Goal: Task Accomplishment & Management: Complete application form

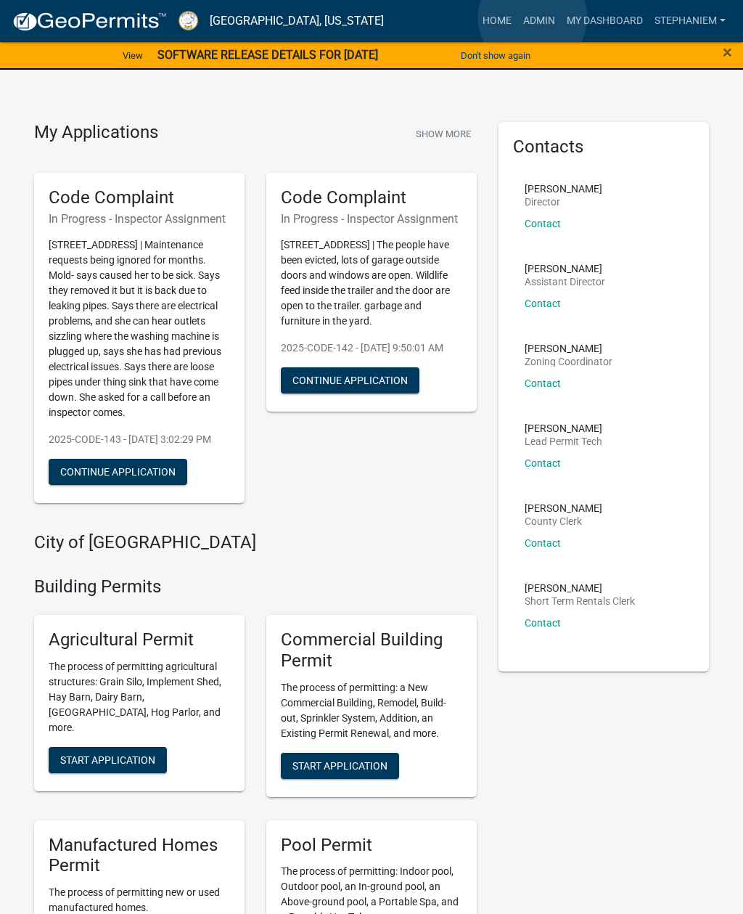
click at [533, 18] on link "Admin" at bounding box center [540, 21] width 44 height 28
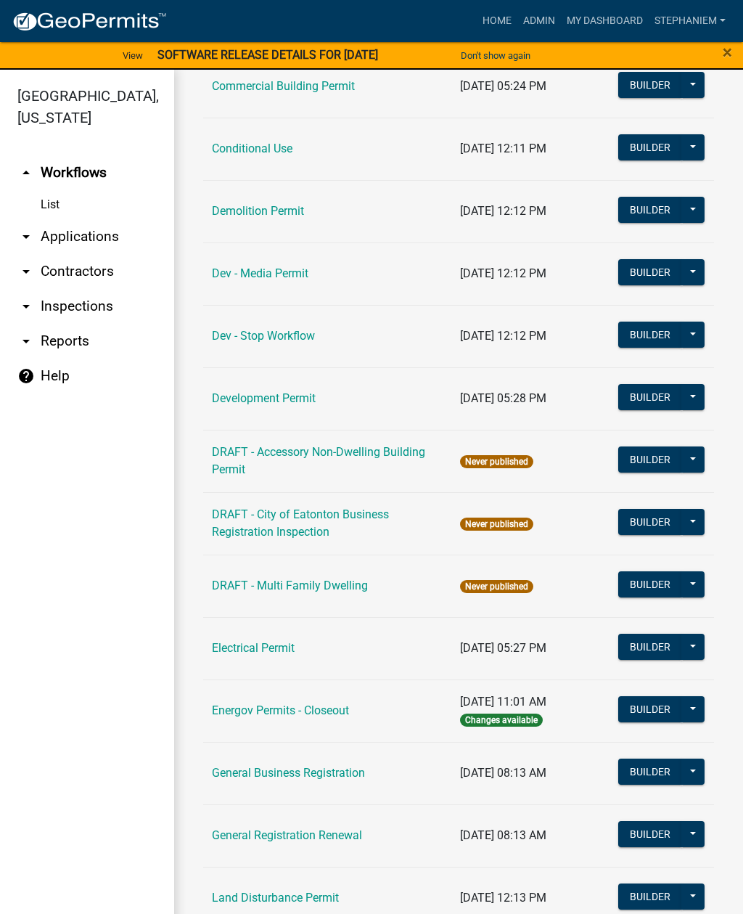
scroll to position [285, 0]
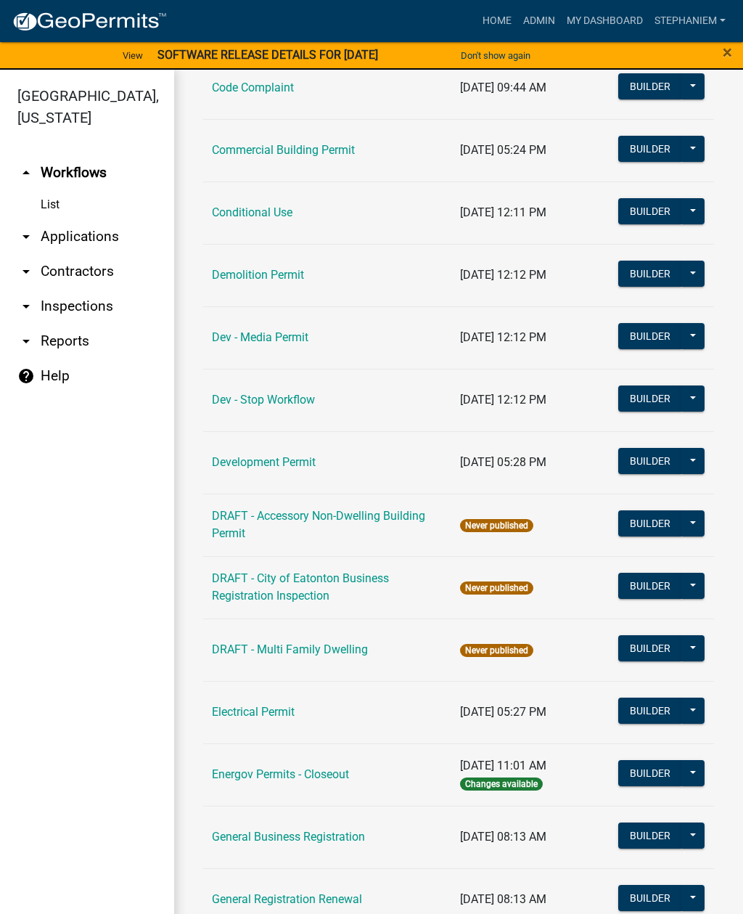
click at [86, 307] on link "arrow_drop_down Inspections" at bounding box center [87, 306] width 174 height 35
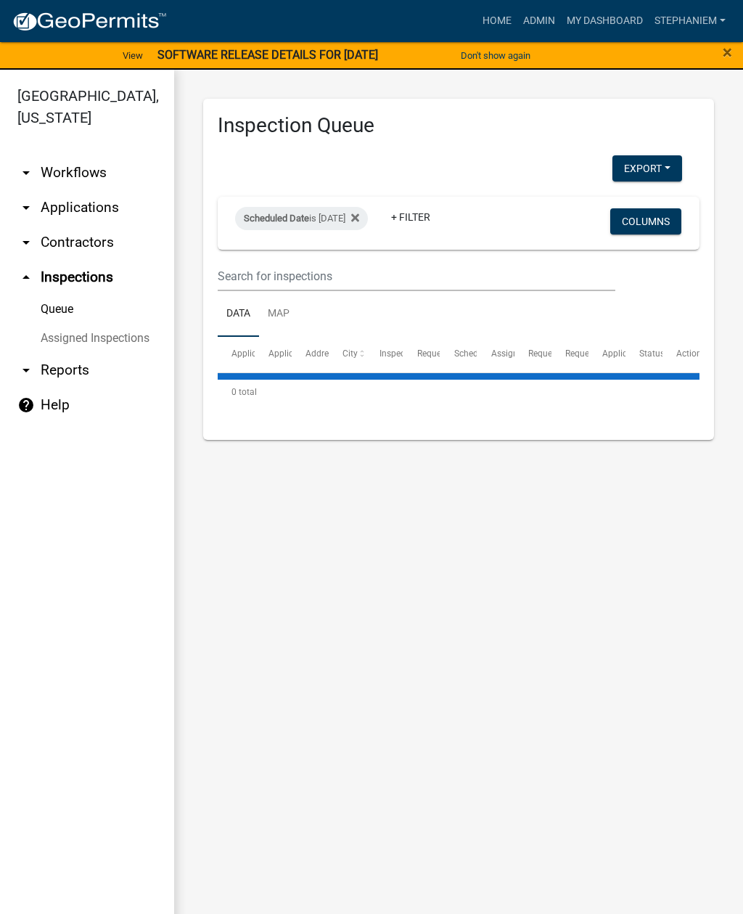
select select "3: 100"
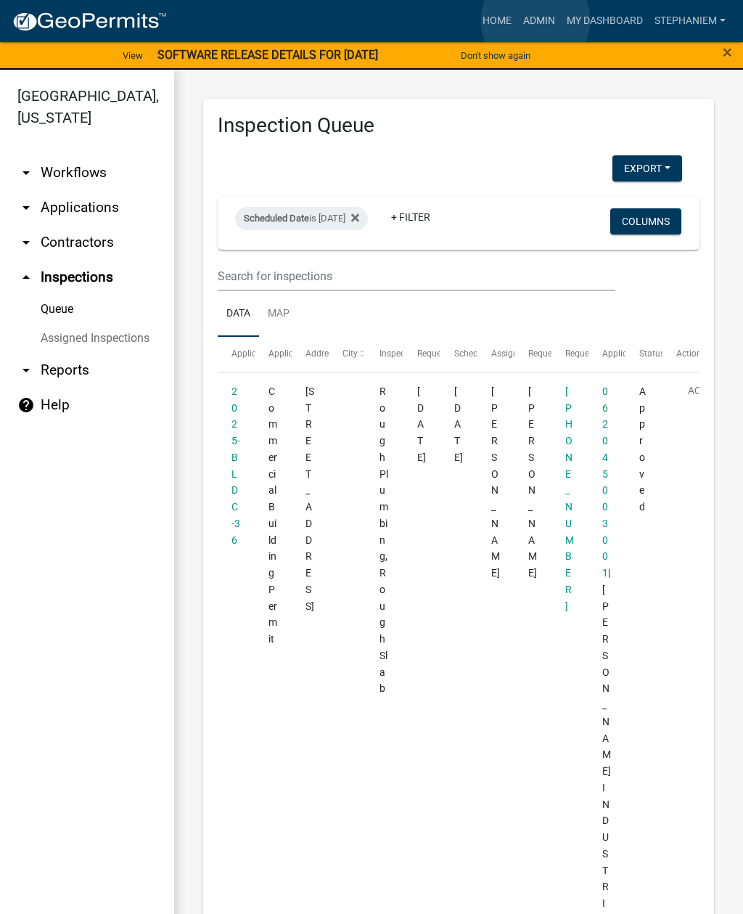
click at [536, 20] on link "Admin" at bounding box center [540, 21] width 44 height 28
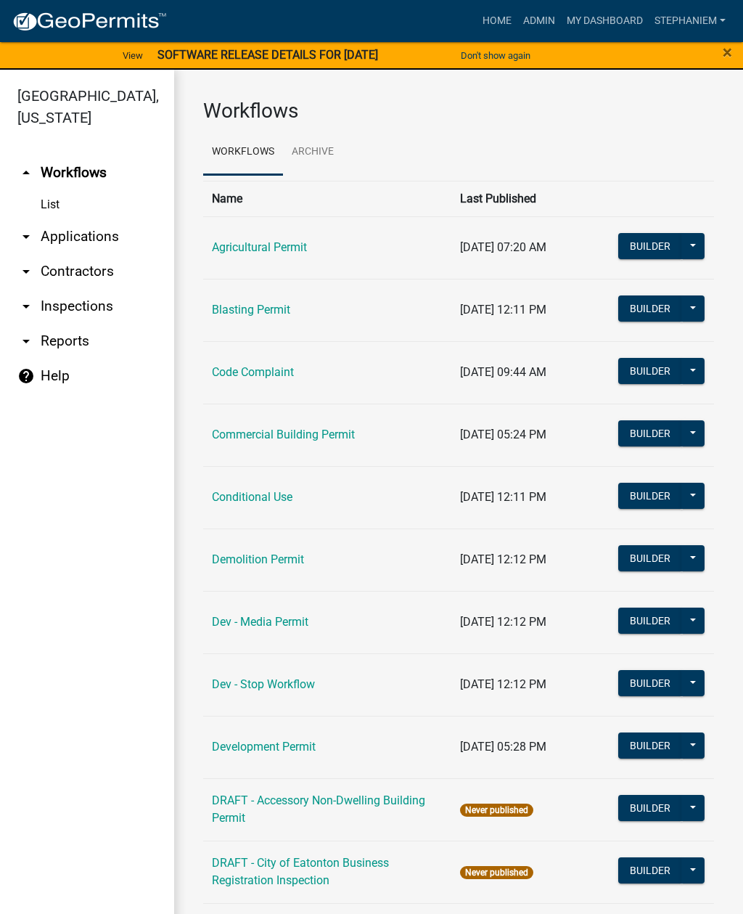
click at [91, 305] on link "arrow_drop_down Inspections" at bounding box center [87, 306] width 174 height 35
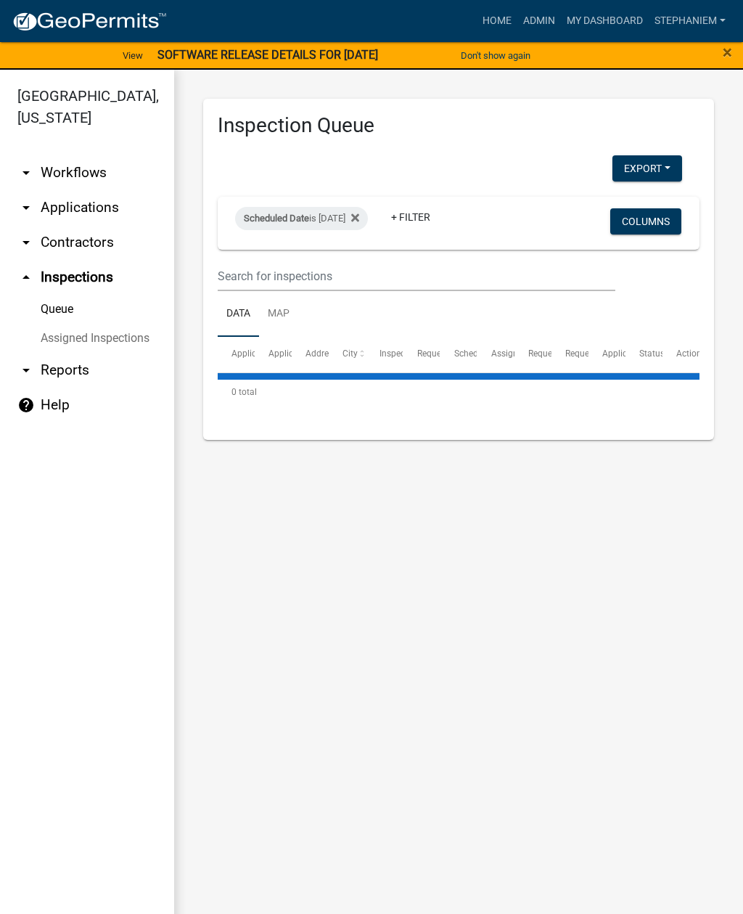
select select "3: 100"
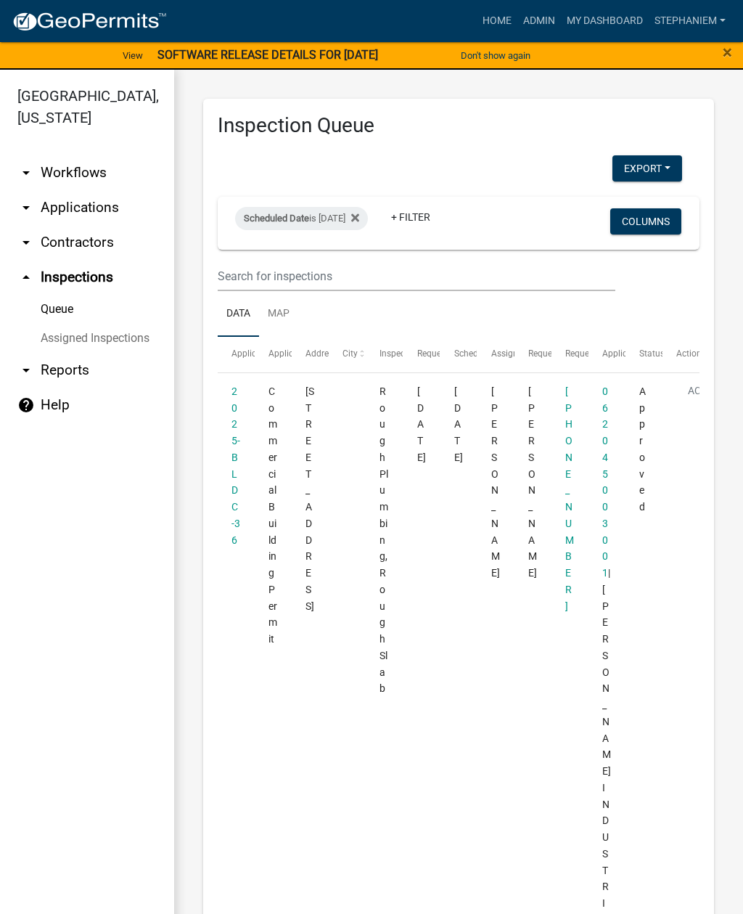
click at [356, 211] on div "Scheduled Date is 08/28/2025" at bounding box center [301, 218] width 133 height 23
click at [359, 215] on icon at bounding box center [355, 218] width 8 height 8
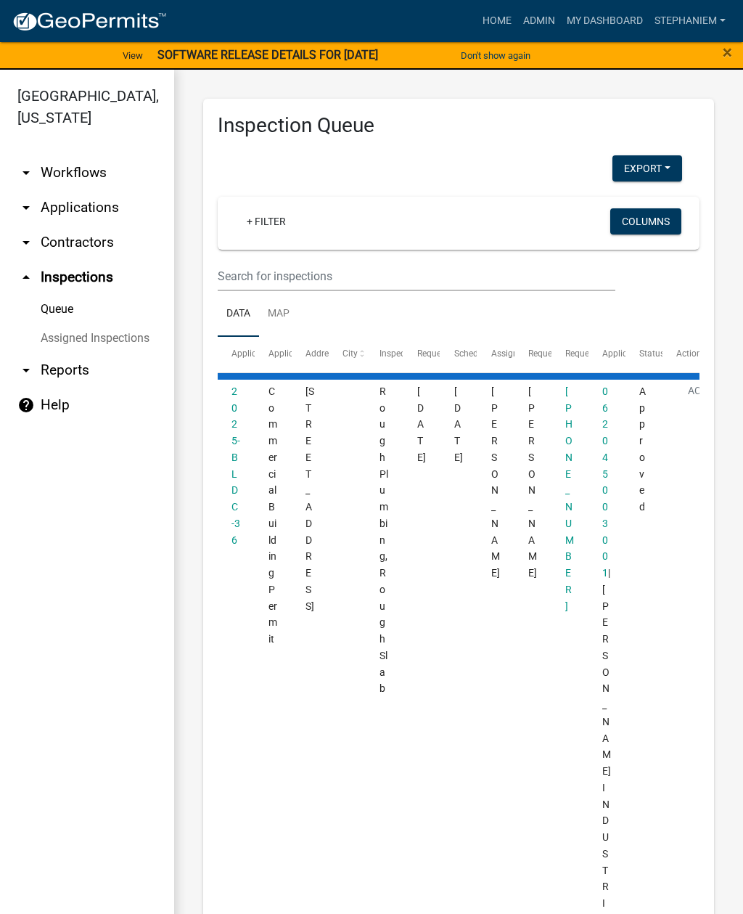
click at [340, 228] on div "+ Filter" at bounding box center [380, 223] width 313 height 30
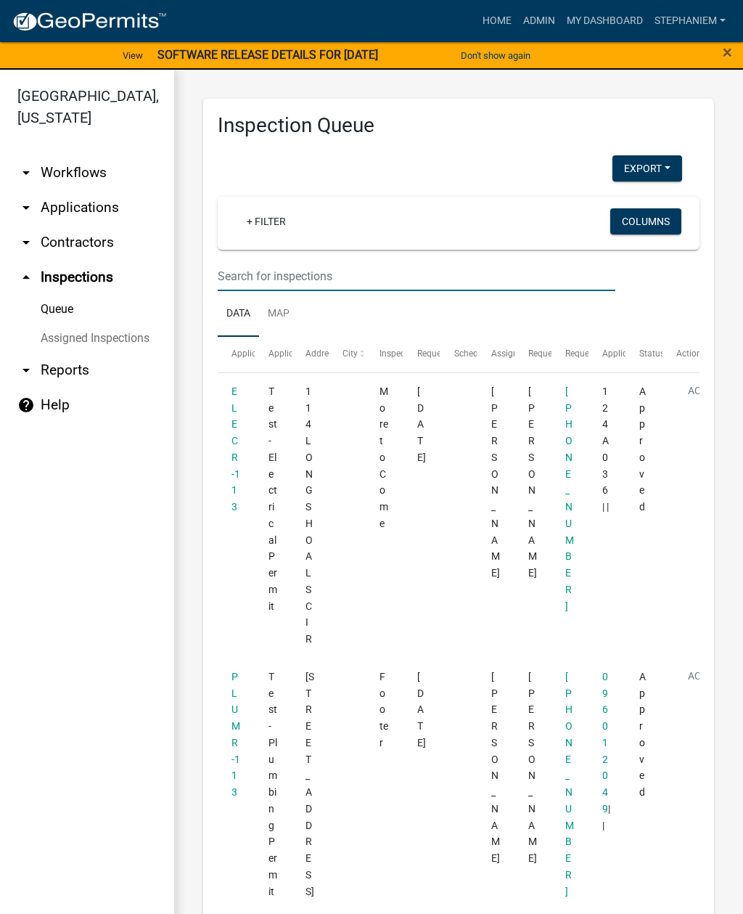
click at [316, 277] on input "text" at bounding box center [417, 276] width 398 height 30
click at [91, 276] on link "arrow_drop_up Inspections" at bounding box center [87, 277] width 174 height 35
click at [274, 220] on link "+ Filter" at bounding box center [266, 221] width 62 height 26
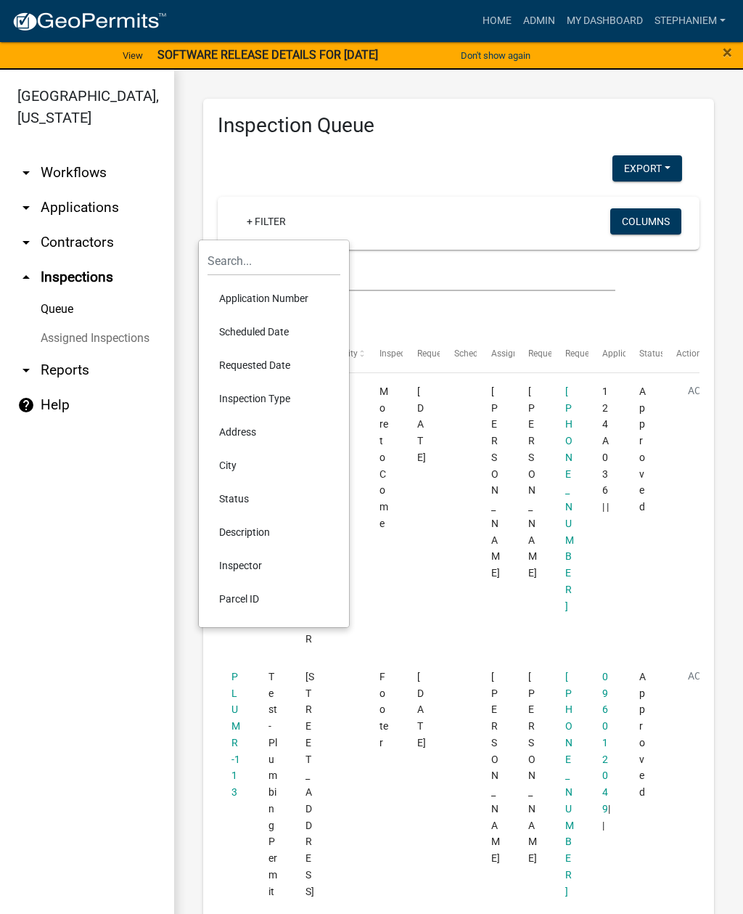
click at [265, 330] on li "Scheduled Date" at bounding box center [274, 331] width 133 height 33
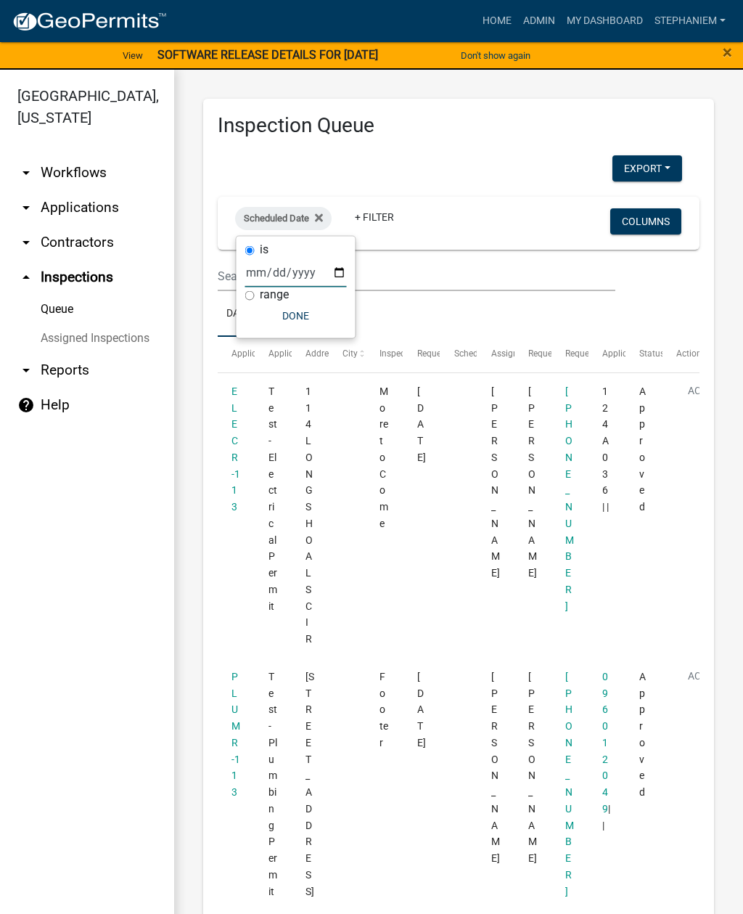
click at [287, 277] on input "date" at bounding box center [296, 273] width 102 height 30
type input "2025-09-24"
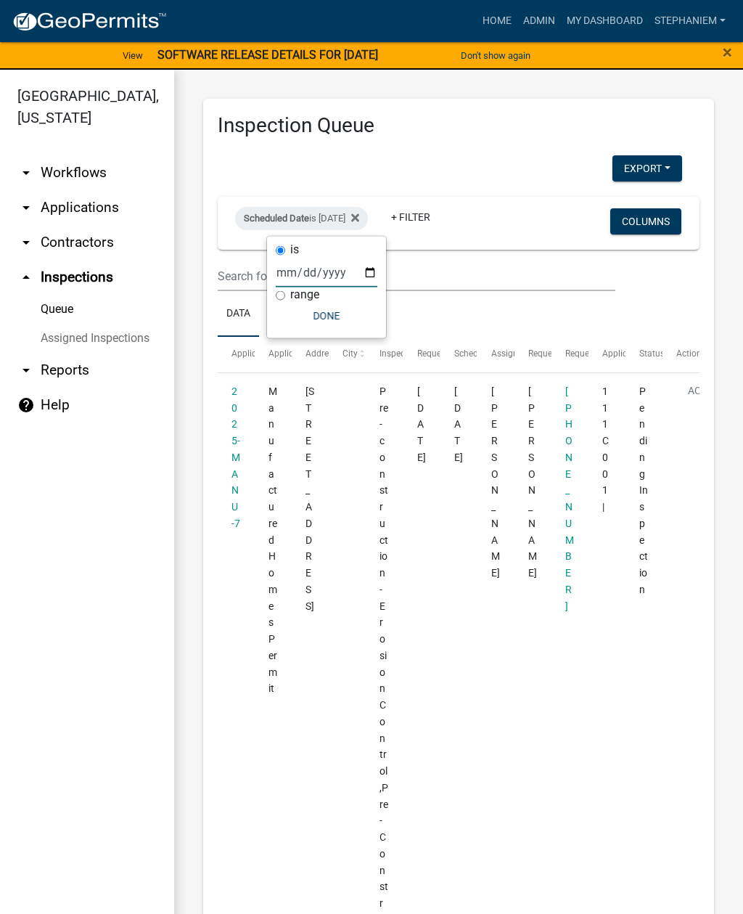
click at [332, 326] on button "Done" at bounding box center [327, 316] width 102 height 26
click at [300, 283] on input "text" at bounding box center [417, 276] width 398 height 30
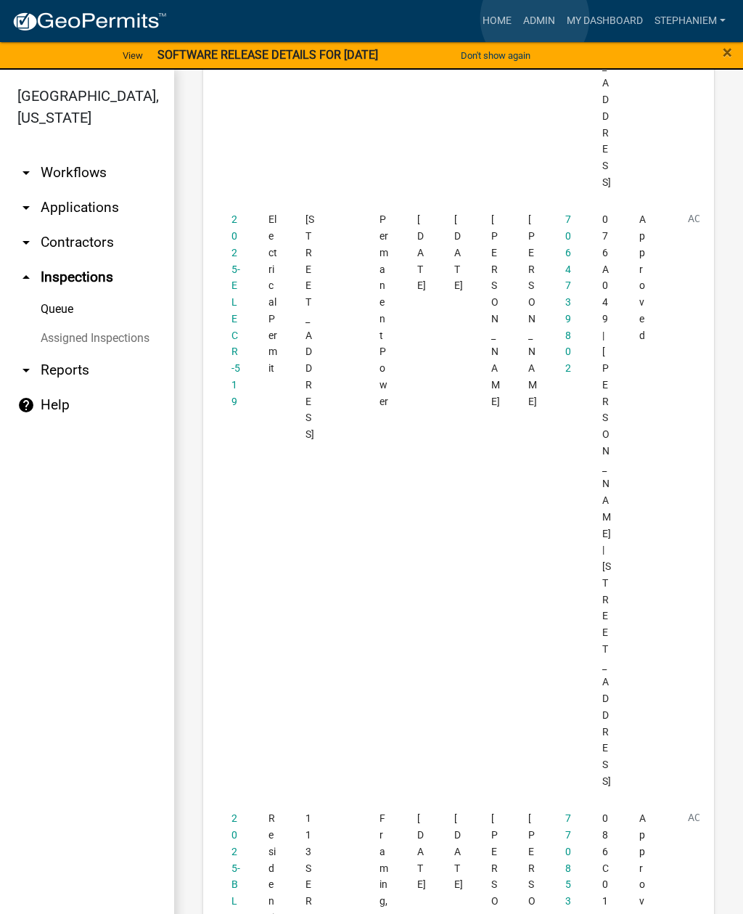
click at [536, 19] on link "Admin" at bounding box center [540, 21] width 44 height 28
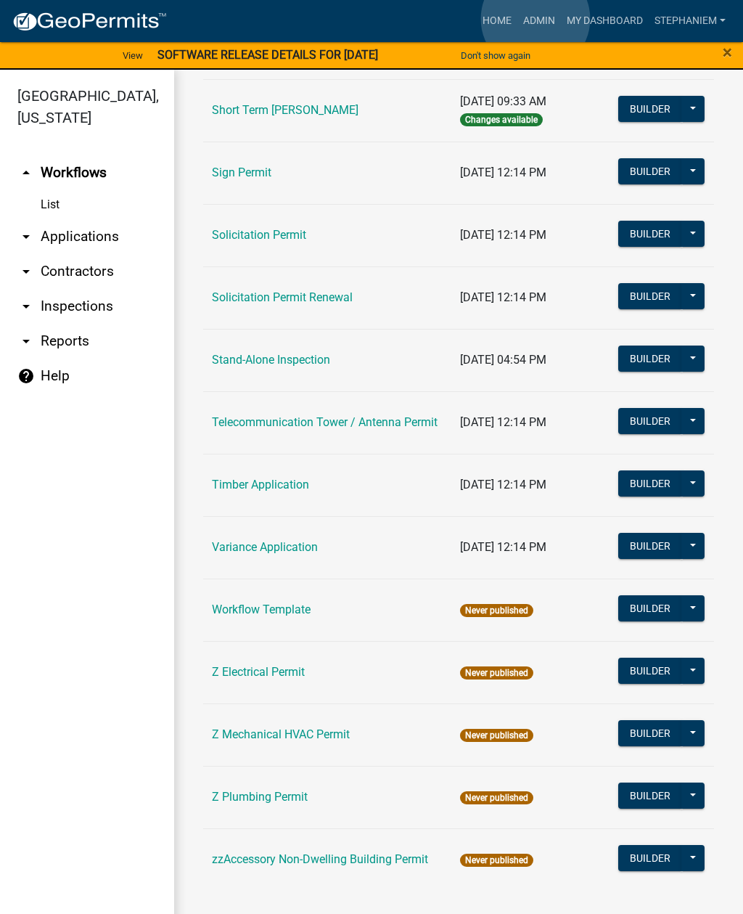
scroll to position [1947, 0]
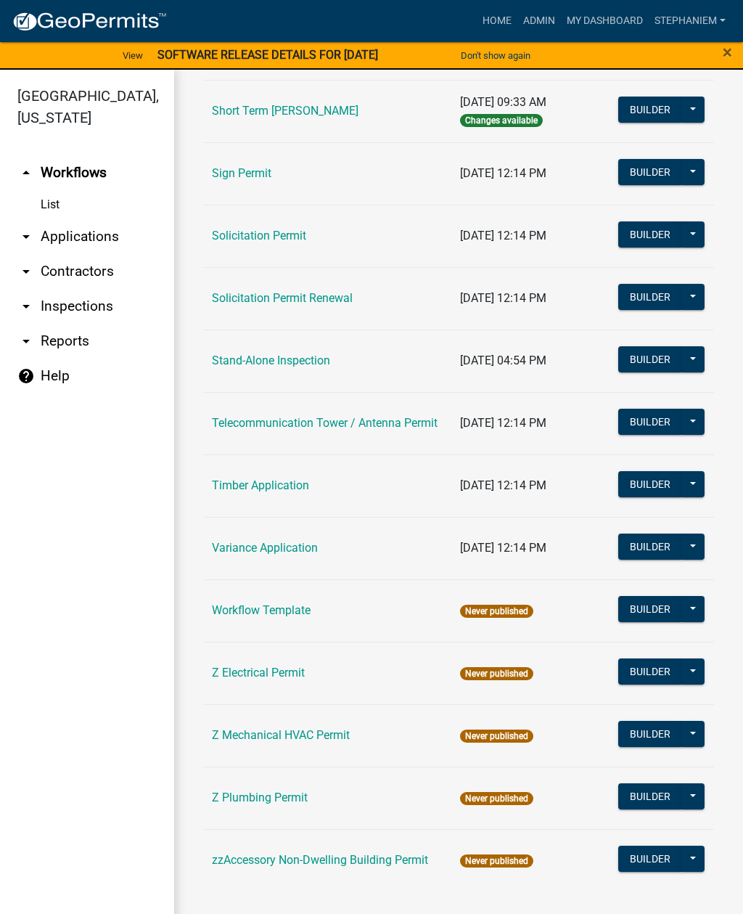
click at [274, 480] on link "Timber Application" at bounding box center [260, 485] width 97 height 14
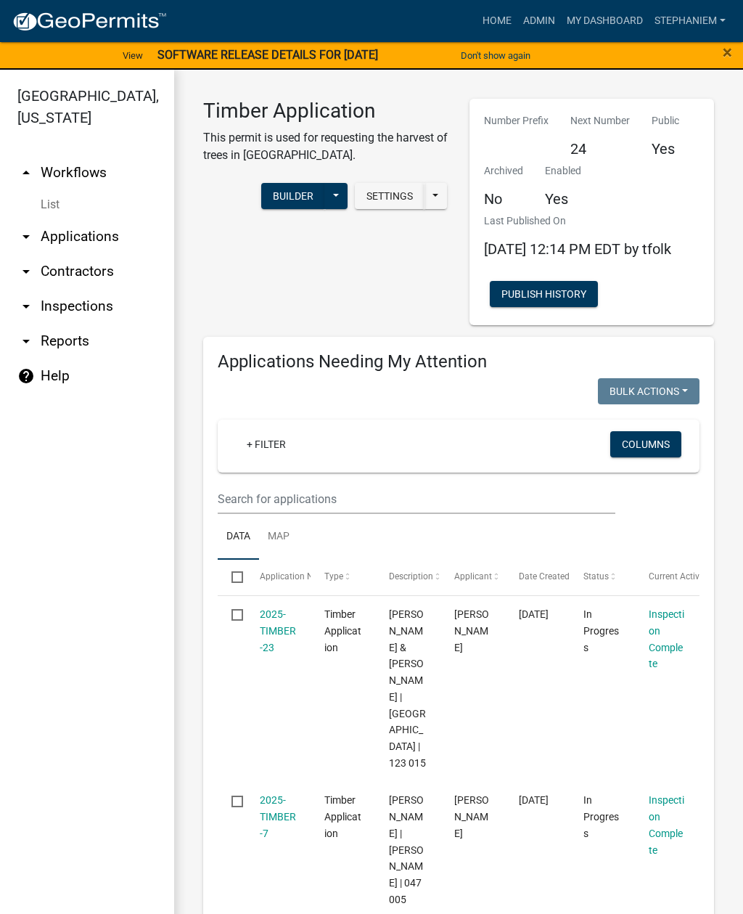
click at [274, 640] on link "2025-TIMBER-23" at bounding box center [278, 630] width 36 height 45
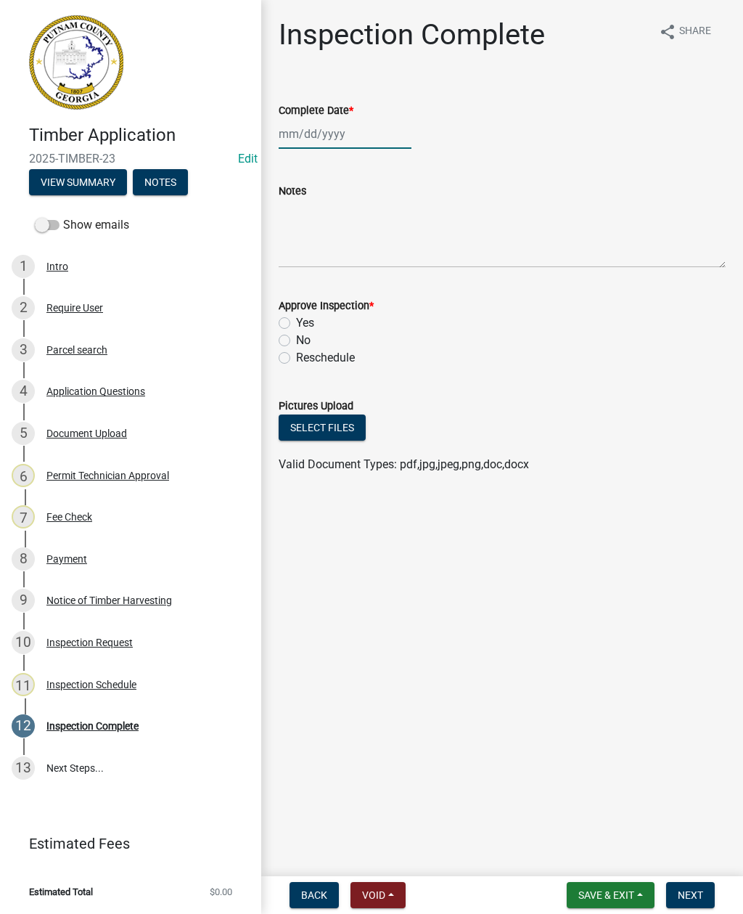
click at [327, 132] on div at bounding box center [345, 134] width 133 height 30
select select "9"
select select "2025"
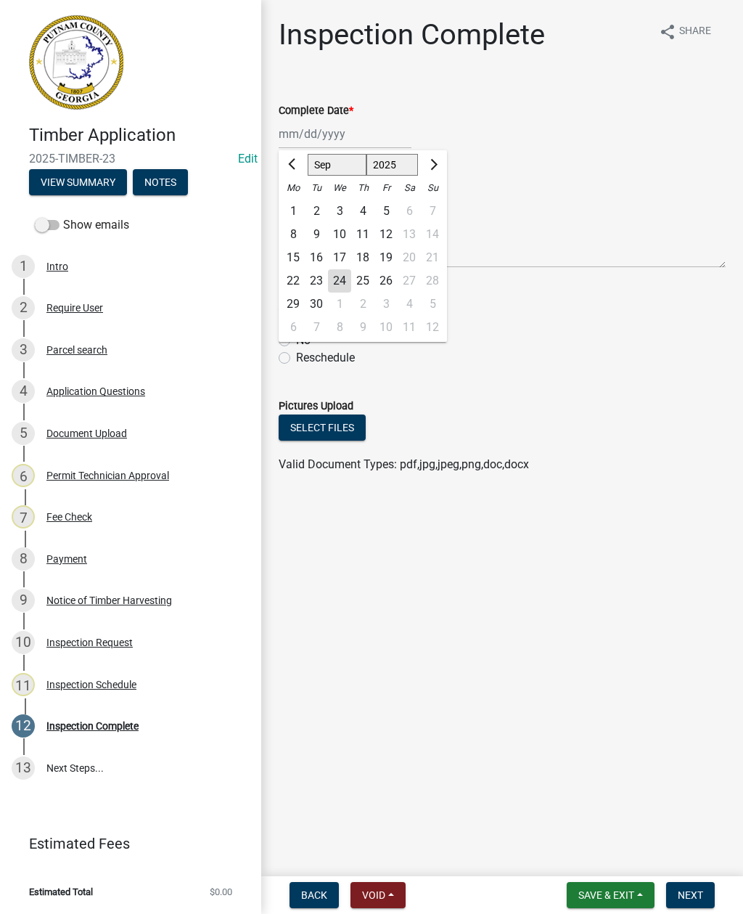
click at [338, 277] on div "24" at bounding box center [339, 280] width 23 height 23
type input "[DATE]"
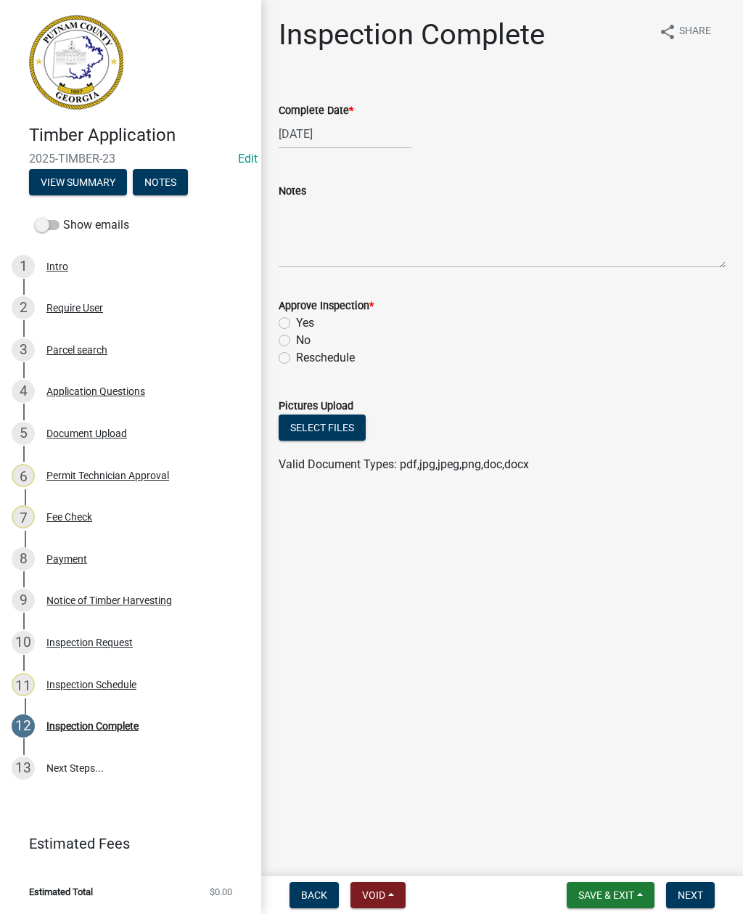
click at [296, 322] on label "Yes" at bounding box center [305, 322] width 18 height 17
click at [296, 322] on input "Yes" at bounding box center [300, 318] width 9 height 9
radio input "true"
click at [320, 426] on button "Select files" at bounding box center [322, 427] width 87 height 26
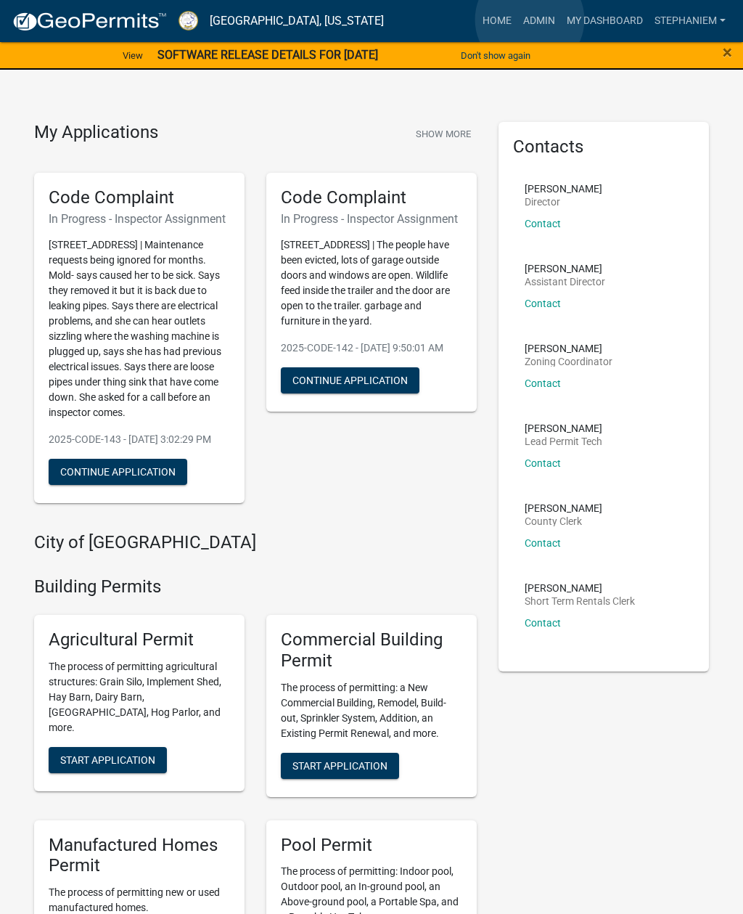
click at [530, 20] on link "Admin" at bounding box center [540, 21] width 44 height 28
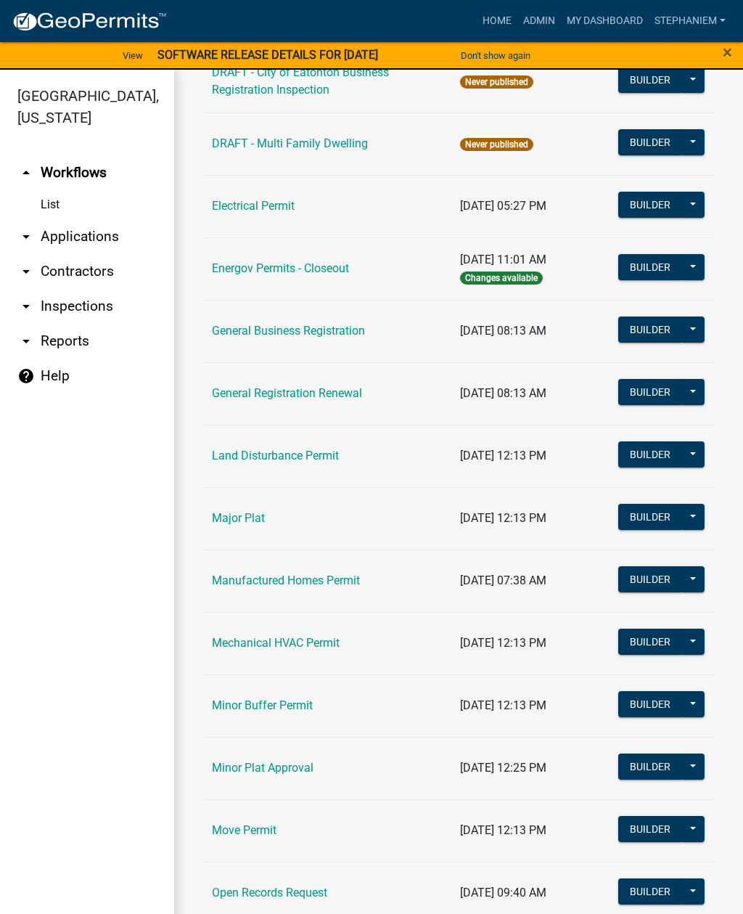
scroll to position [788, 0]
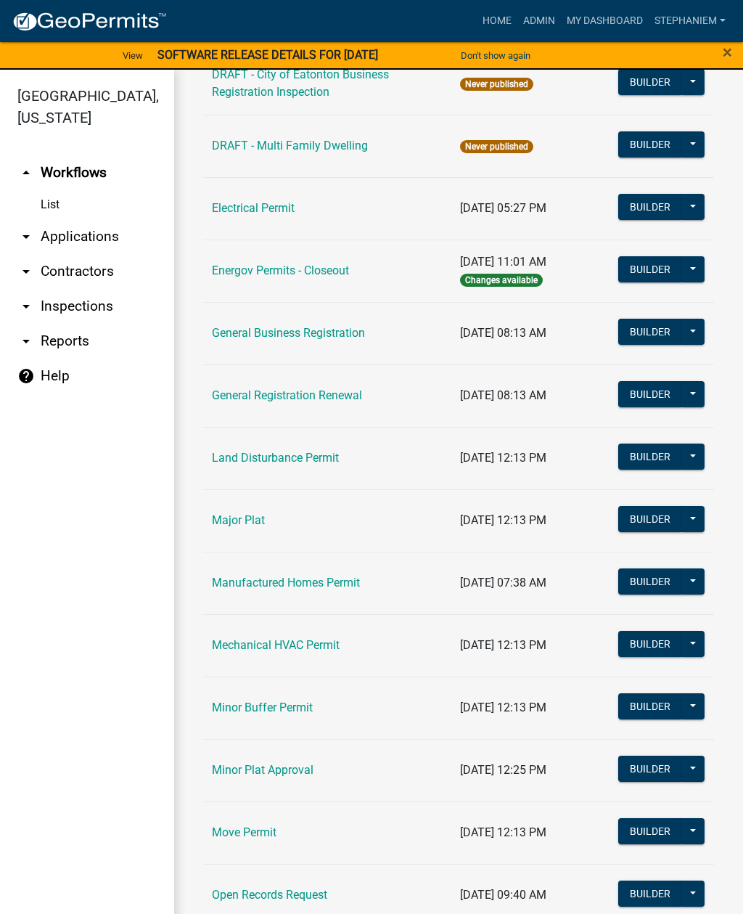
click at [319, 456] on link "Land Disturbance Permit" at bounding box center [275, 458] width 127 height 14
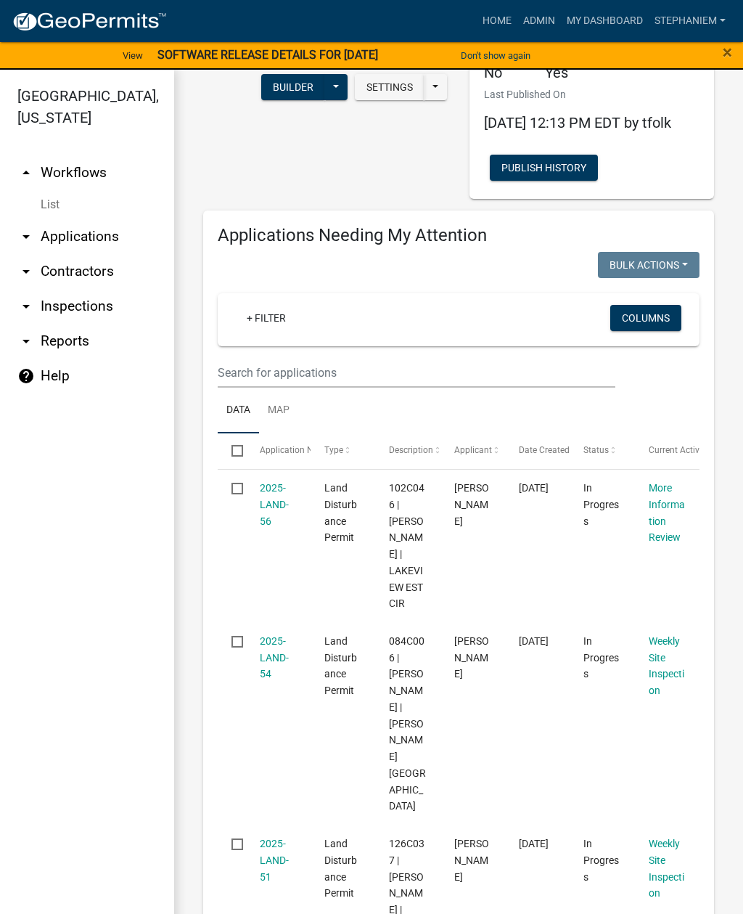
scroll to position [150, 0]
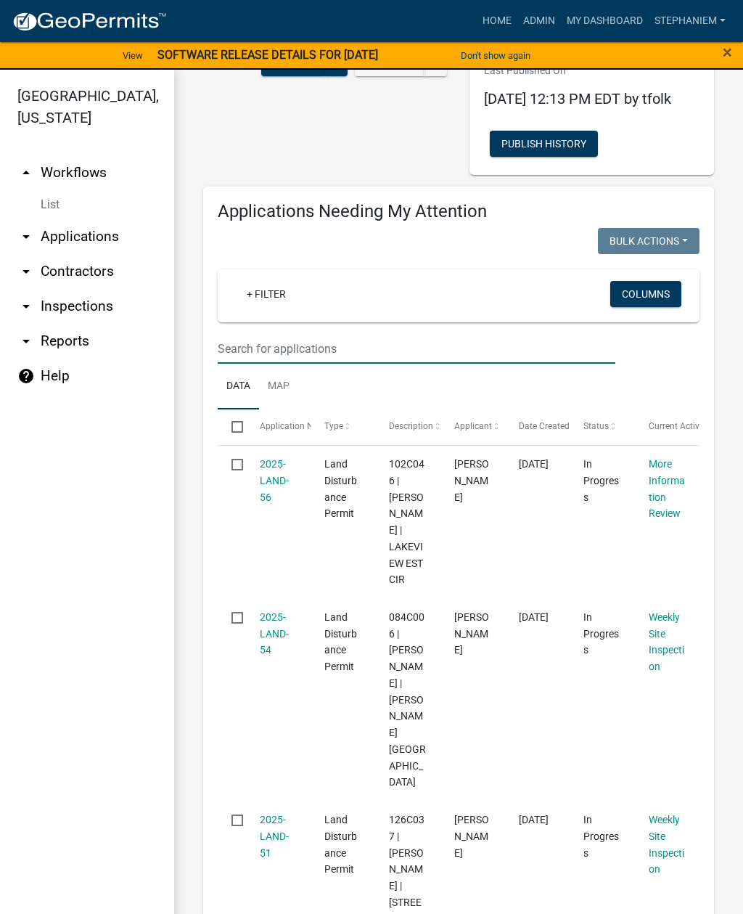
click at [313, 362] on input "text" at bounding box center [417, 349] width 398 height 30
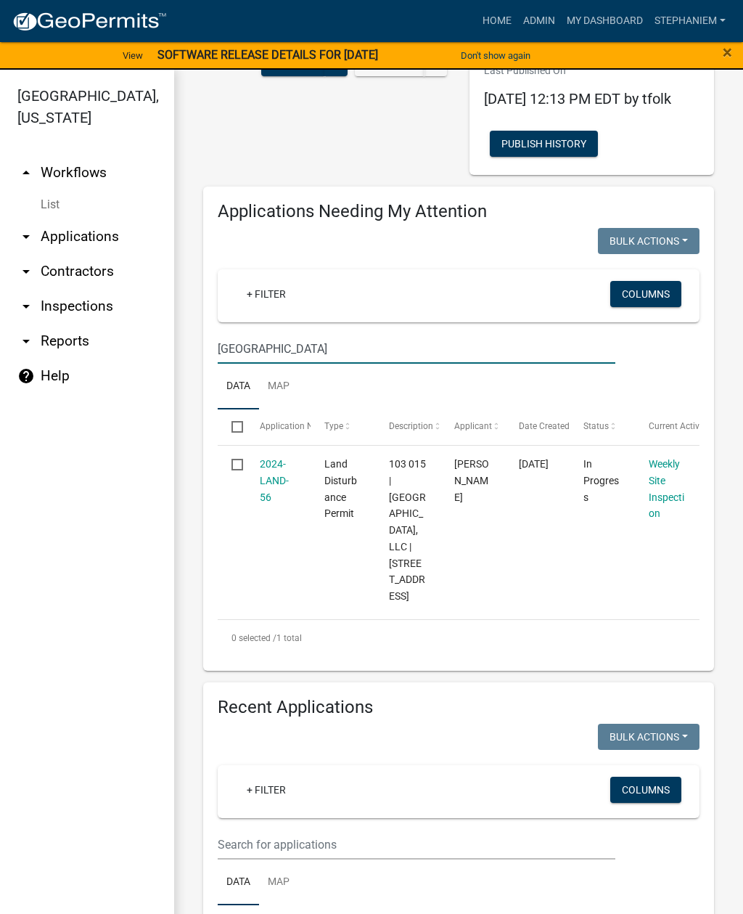
type input "Lake country village"
click at [278, 494] on link "2024-LAND-56" at bounding box center [274, 480] width 29 height 45
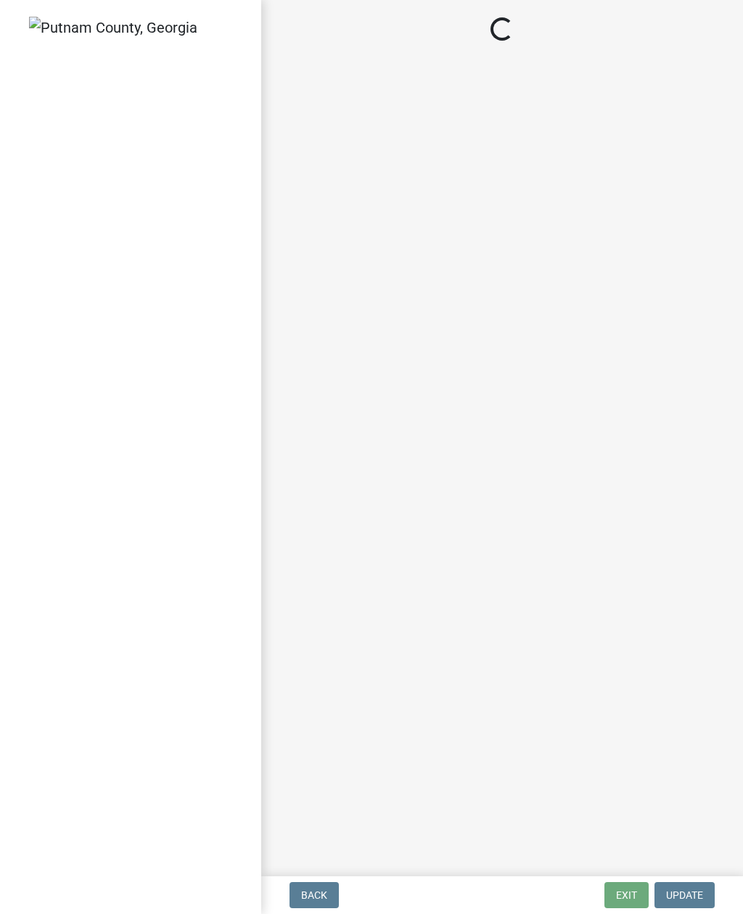
select select "af3c6edf-34d7-49be-824e-99d5d0a3954f"
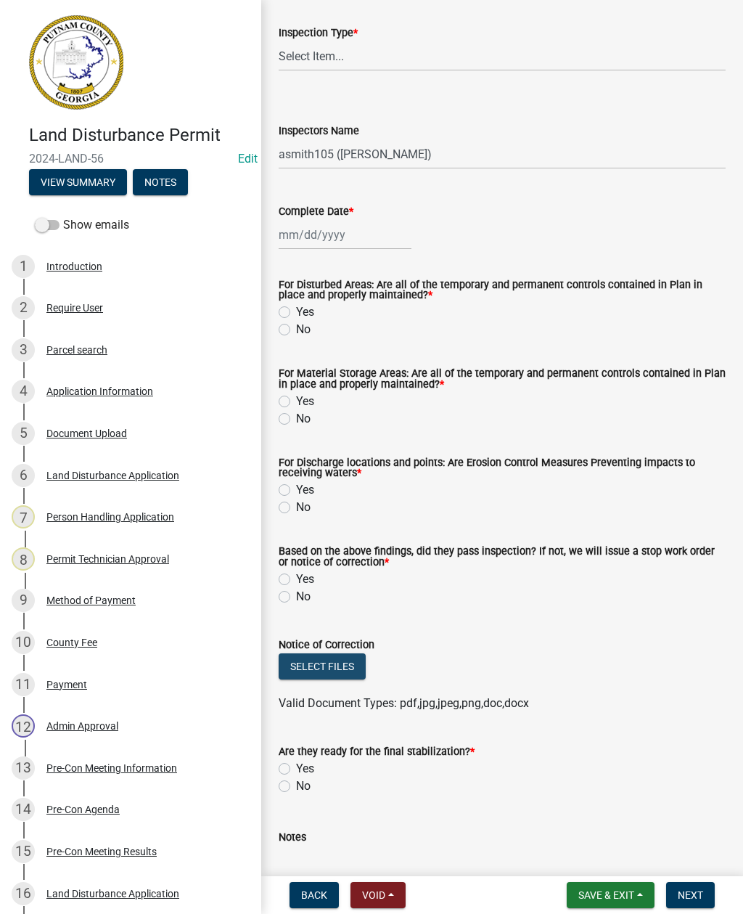
click at [327, 668] on button "Select files" at bounding box center [322, 666] width 87 height 26
click at [338, 663] on button "Select files" at bounding box center [322, 666] width 87 height 26
click at [316, 666] on button "Select files" at bounding box center [322, 666] width 87 height 26
click at [342, 661] on button "Select files" at bounding box center [322, 666] width 87 height 26
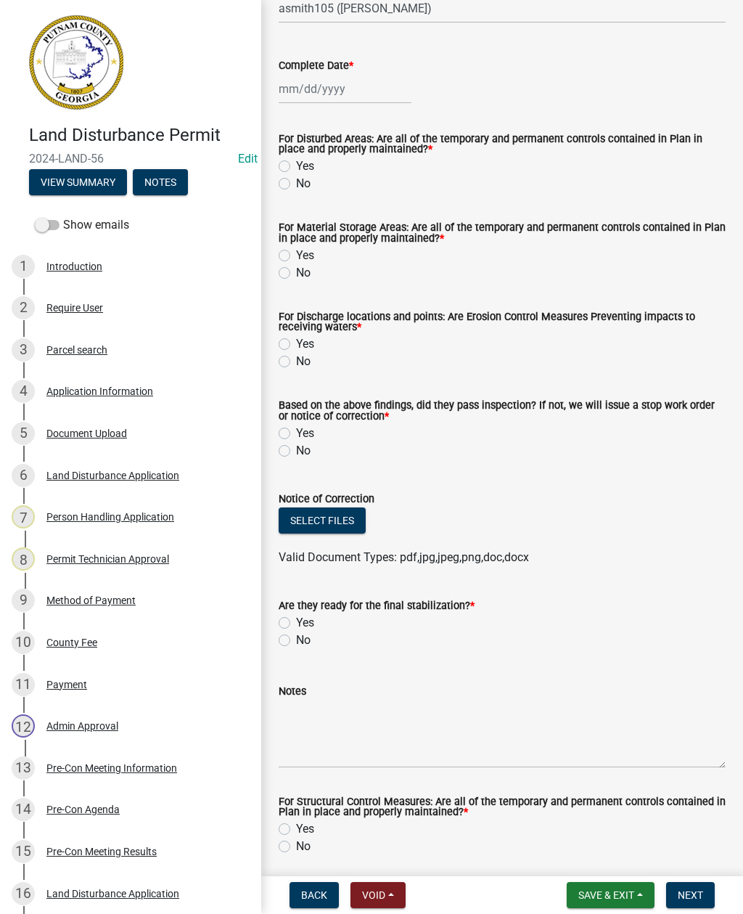
scroll to position [242, 0]
click at [320, 527] on button "Select files" at bounding box center [322, 520] width 87 height 26
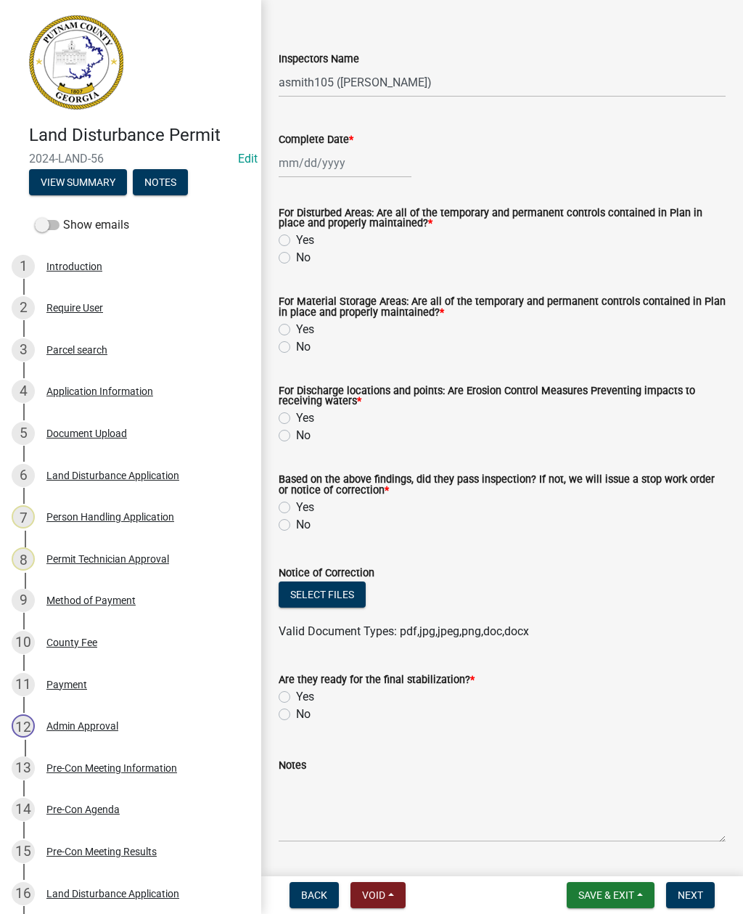
scroll to position [160, 0]
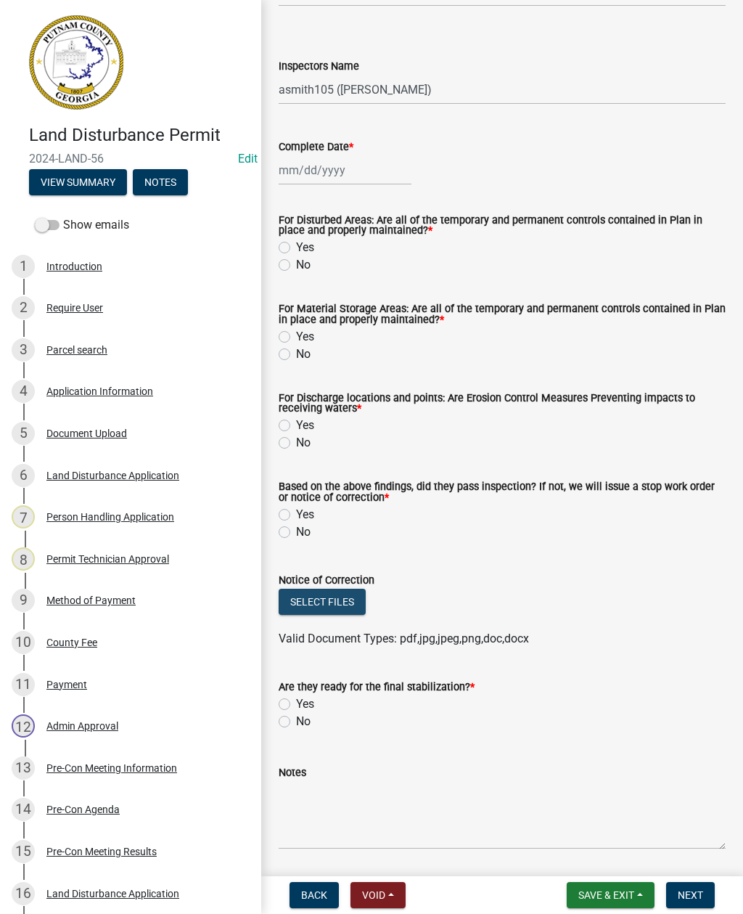
click at [338, 602] on button "Select files" at bounding box center [322, 602] width 87 height 26
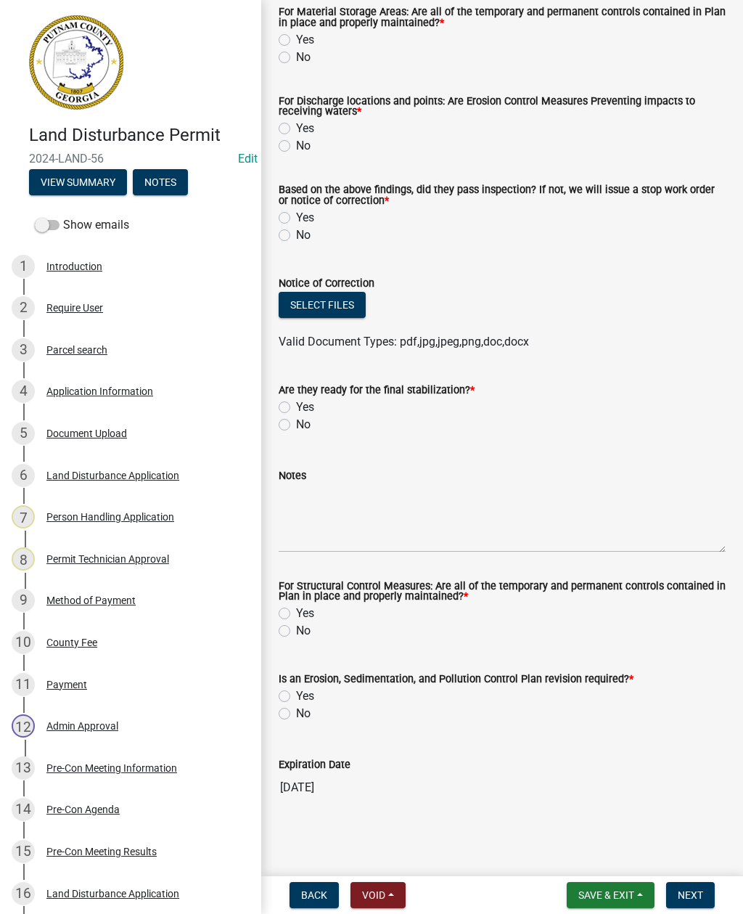
scroll to position [459, 0]
click at [338, 304] on button "Select files" at bounding box center [322, 305] width 87 height 26
click at [332, 314] on button "Select files" at bounding box center [322, 305] width 87 height 26
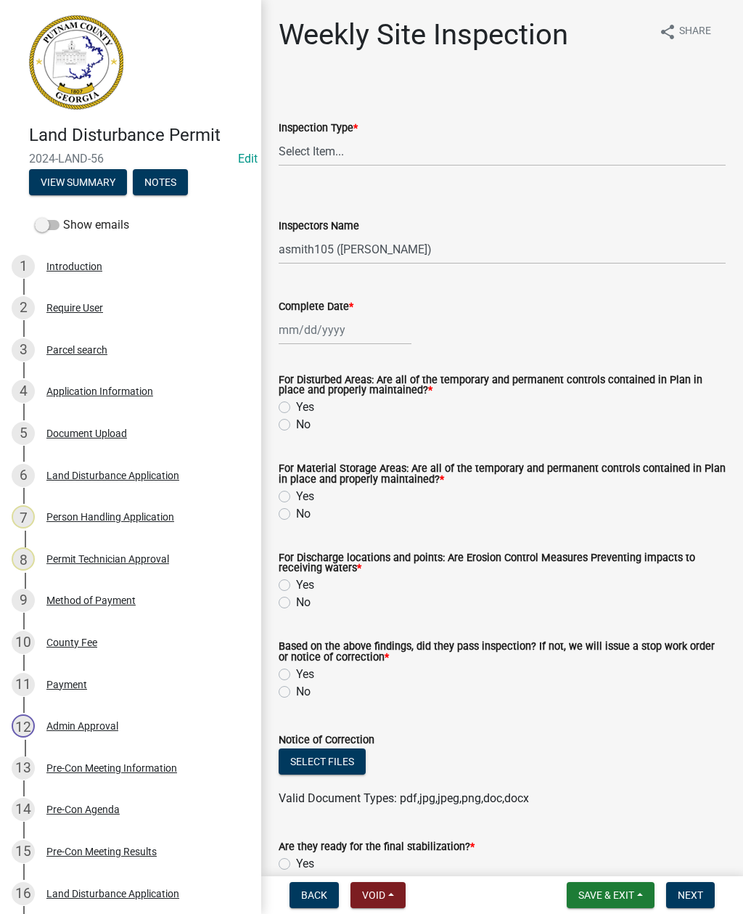
scroll to position [0, 0]
click at [333, 754] on button "Select files" at bounding box center [322, 761] width 87 height 26
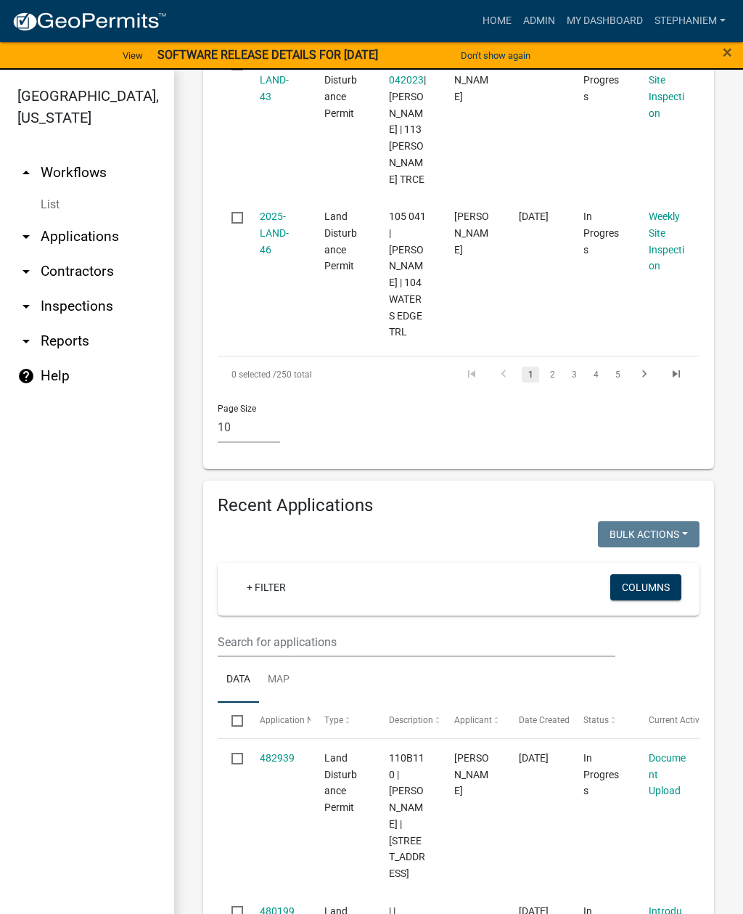
scroll to position [2027, 0]
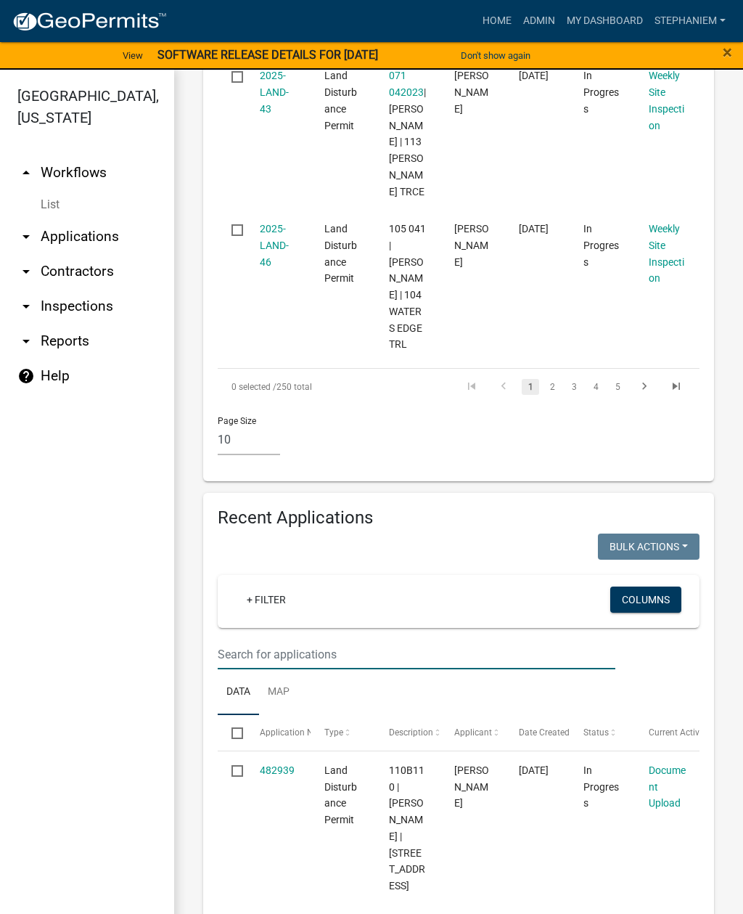
click at [401, 639] on input "text" at bounding box center [417, 654] width 398 height 30
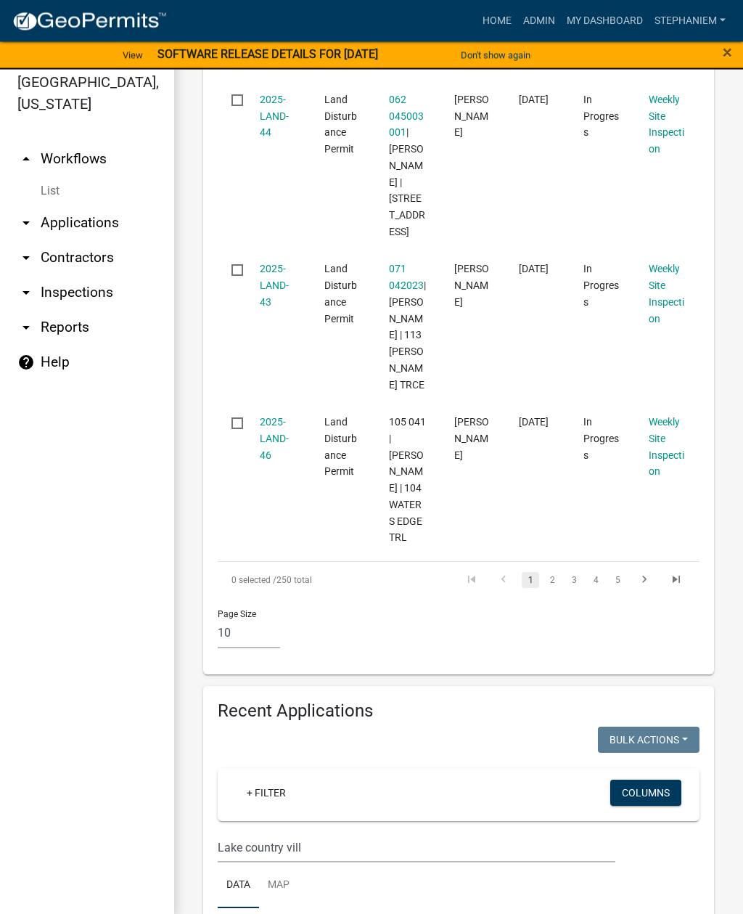
scroll to position [17, 0]
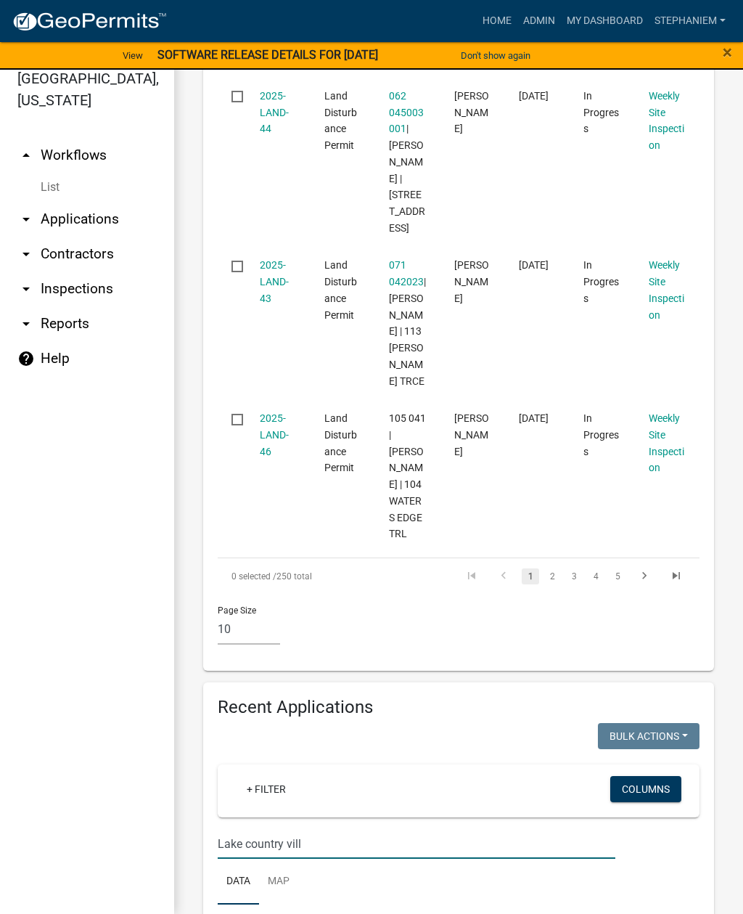
type input "Lake country vill"
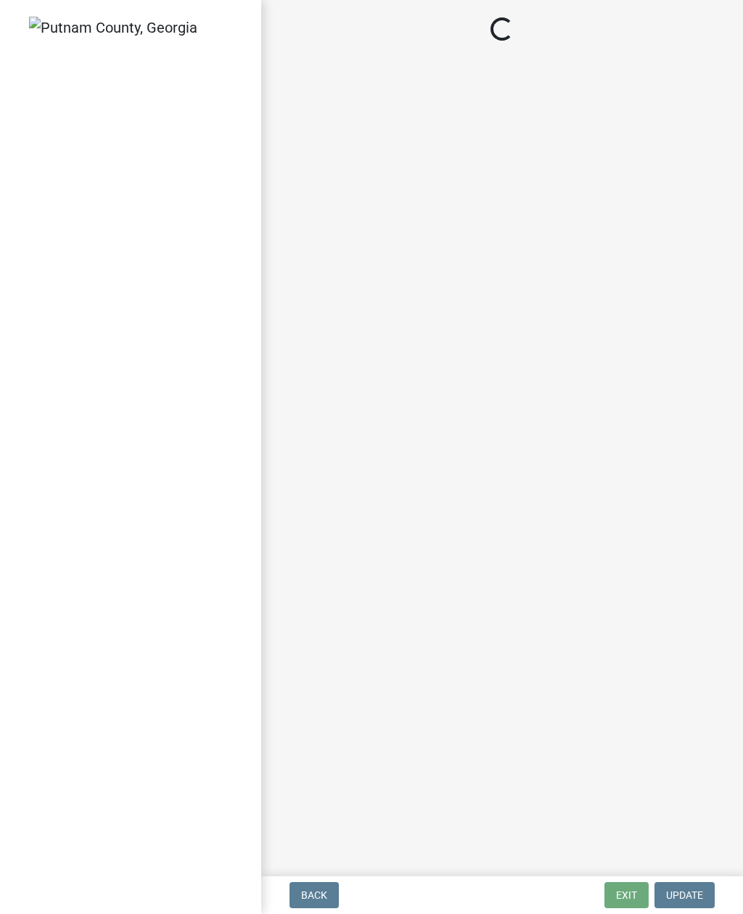
select select "af3c6edf-34d7-49be-824e-99d5d0a3954f"
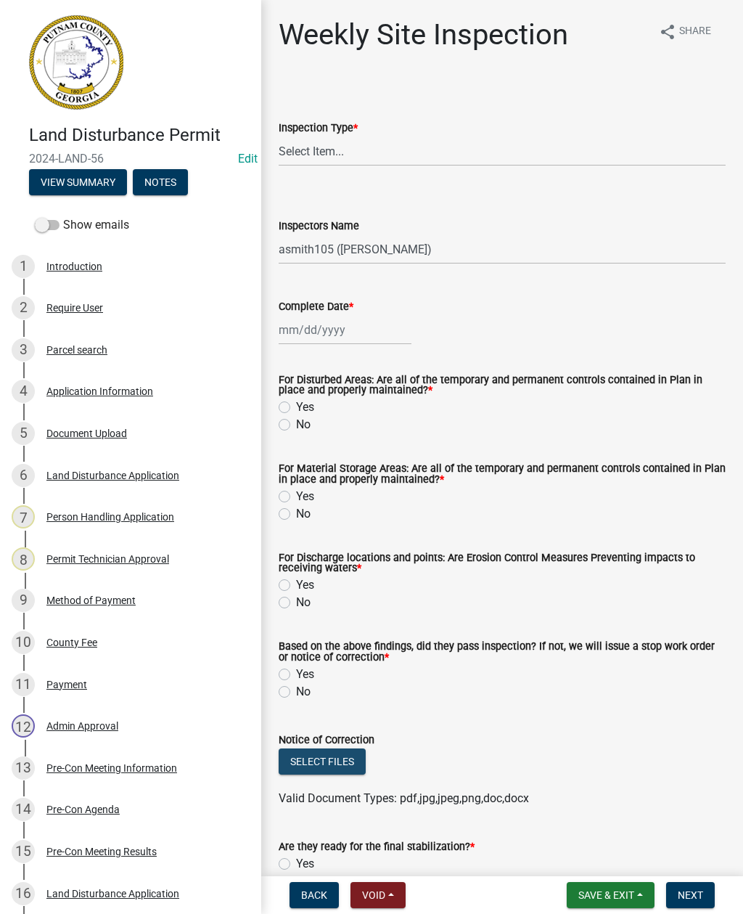
click at [321, 761] on button "Select files" at bounding box center [322, 761] width 87 height 26
click at [407, 146] on select "Select Item... Site Inspection Initial Inspection Within 24 hours of a 0.5" sto…" at bounding box center [502, 151] width 447 height 30
select select "93c72d9c-4ccd-4a4f-9c87-9d2cfc81a2e2"
click at [316, 764] on button "Select files" at bounding box center [322, 761] width 87 height 26
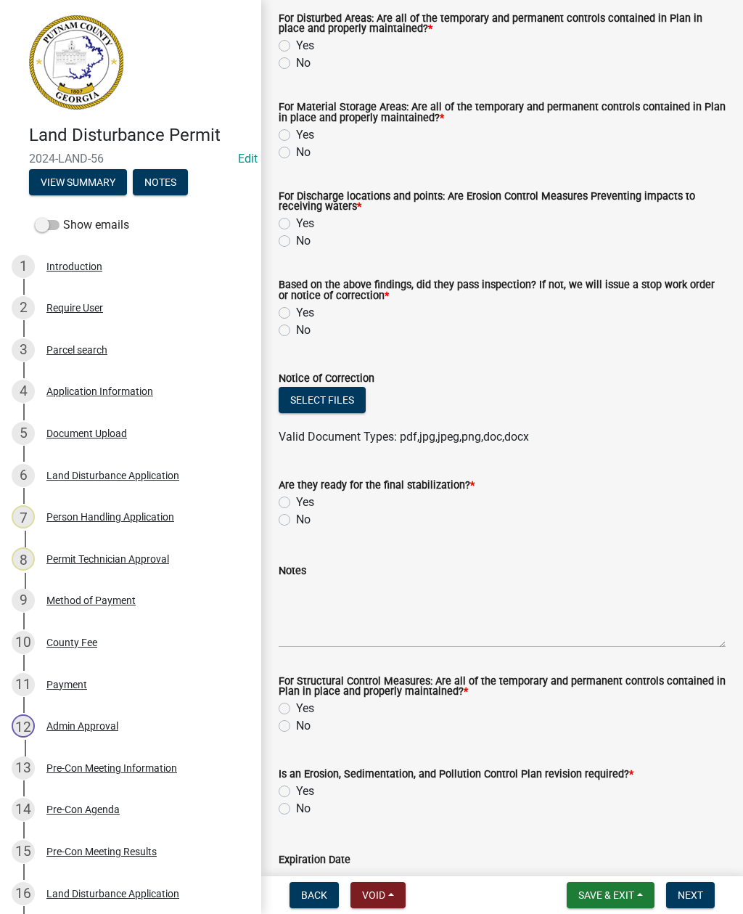
scroll to position [362, 0]
click at [296, 313] on label "Yes" at bounding box center [305, 311] width 18 height 17
click at [296, 313] on input "Yes" at bounding box center [300, 307] width 9 height 9
radio input "true"
click at [330, 400] on button "Select files" at bounding box center [322, 399] width 87 height 26
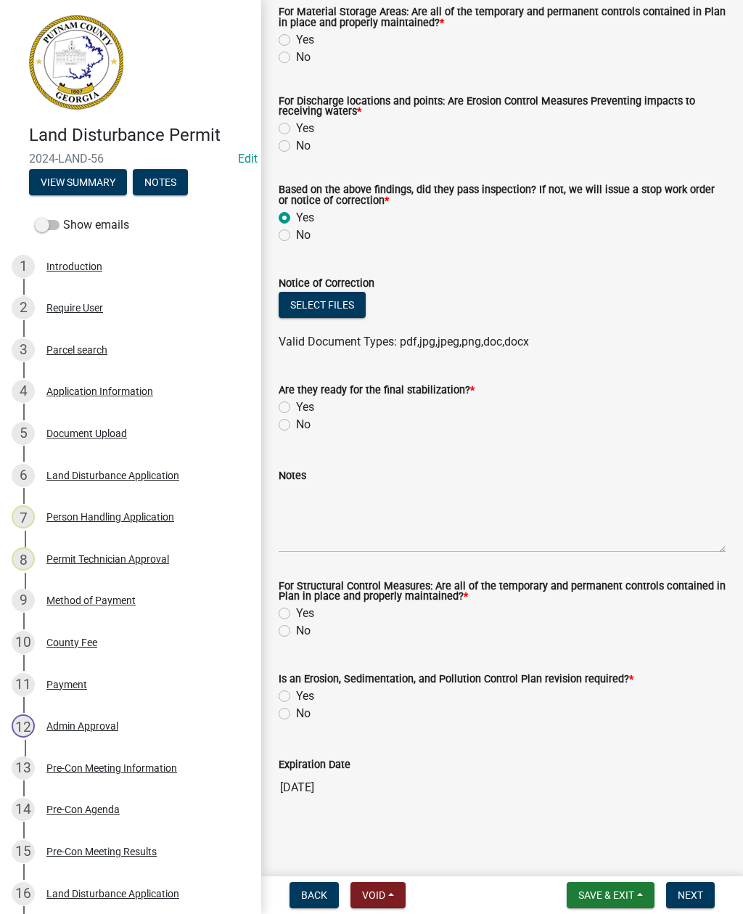
scroll to position [459, 0]
click at [322, 520] on textarea "Notes" at bounding box center [502, 518] width 447 height 68
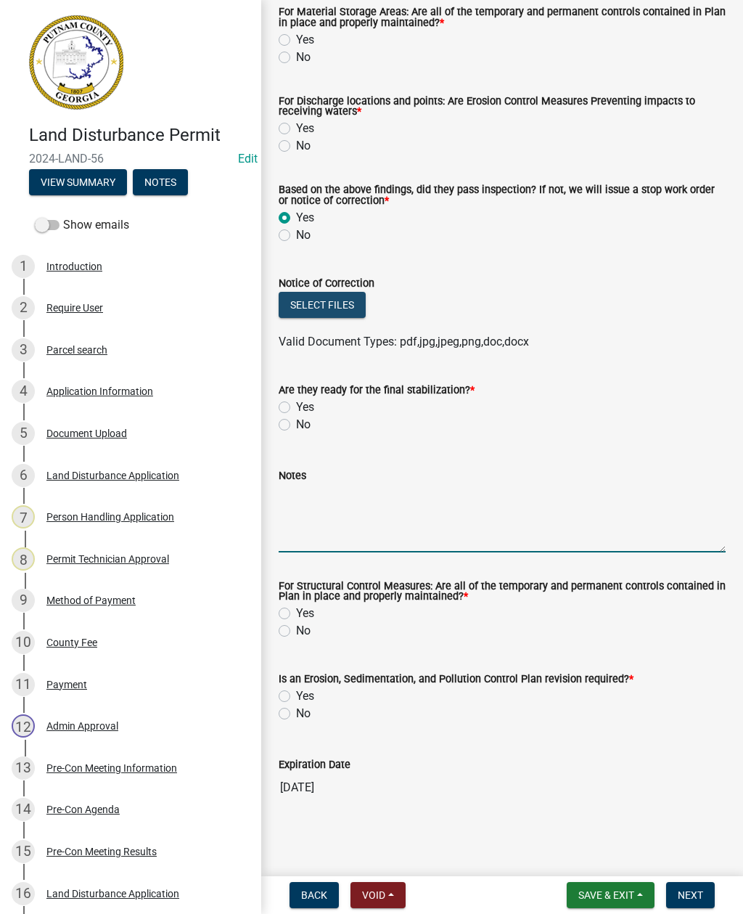
click at [317, 307] on button "Select files" at bounding box center [322, 305] width 87 height 26
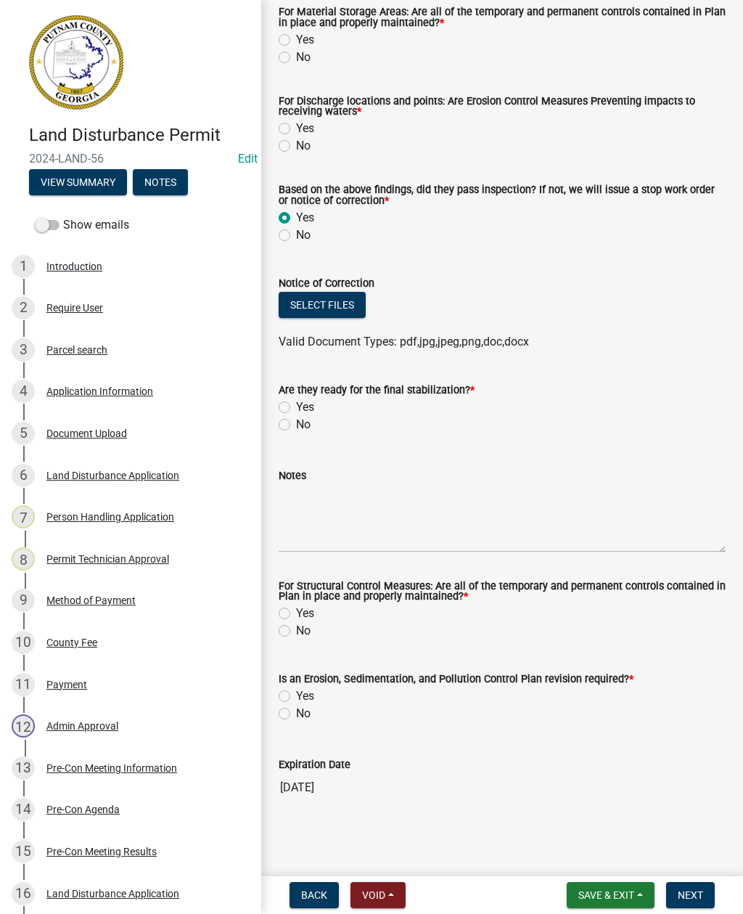
click at [326, 305] on button "Select files" at bounding box center [322, 305] width 87 height 26
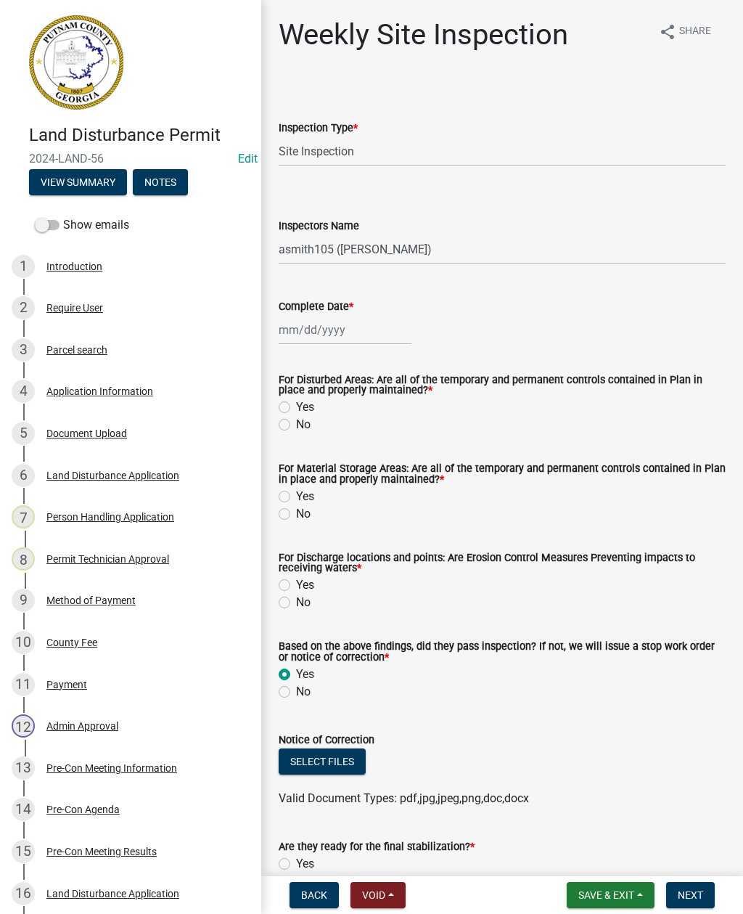
scroll to position [0, 0]
click at [328, 325] on div at bounding box center [345, 330] width 133 height 30
select select "9"
select select "2025"
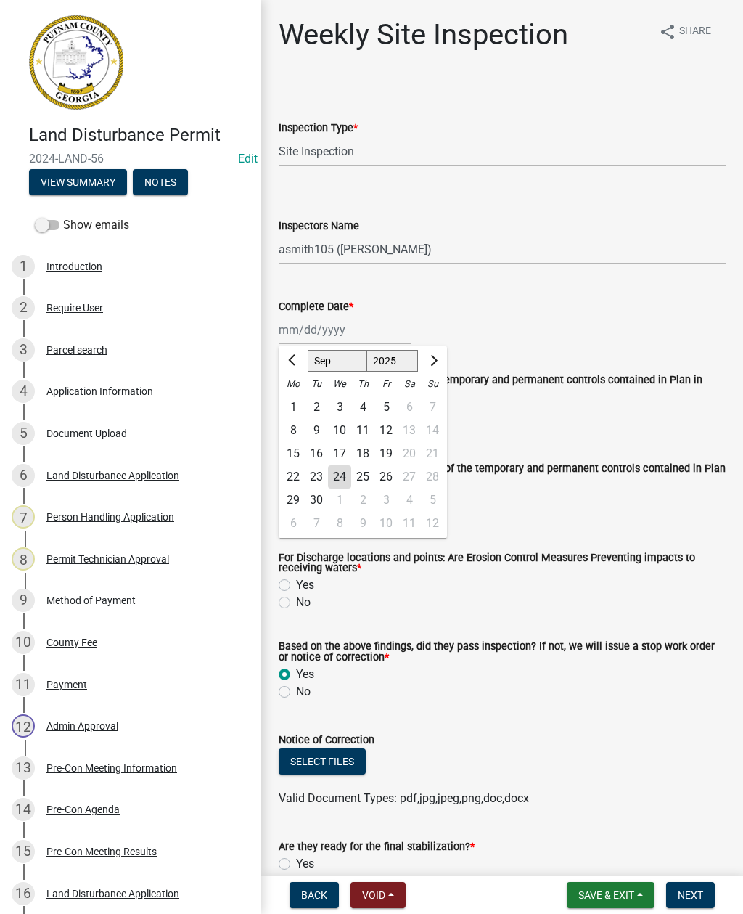
click at [340, 470] on div "24" at bounding box center [339, 476] width 23 height 23
type input "[DATE]"
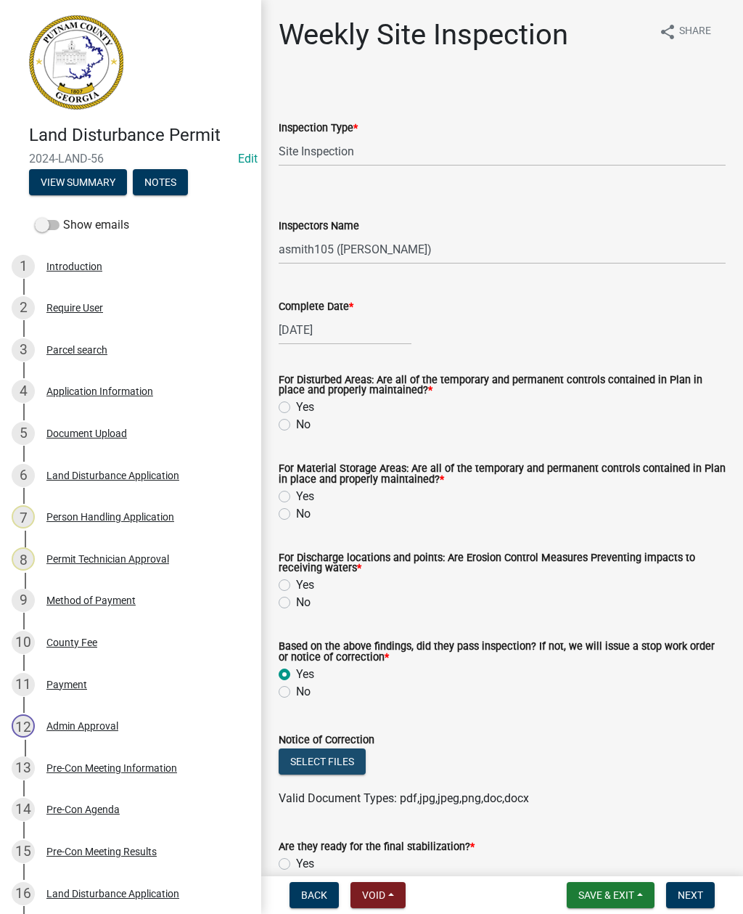
click at [330, 757] on button "Select files" at bounding box center [322, 761] width 87 height 26
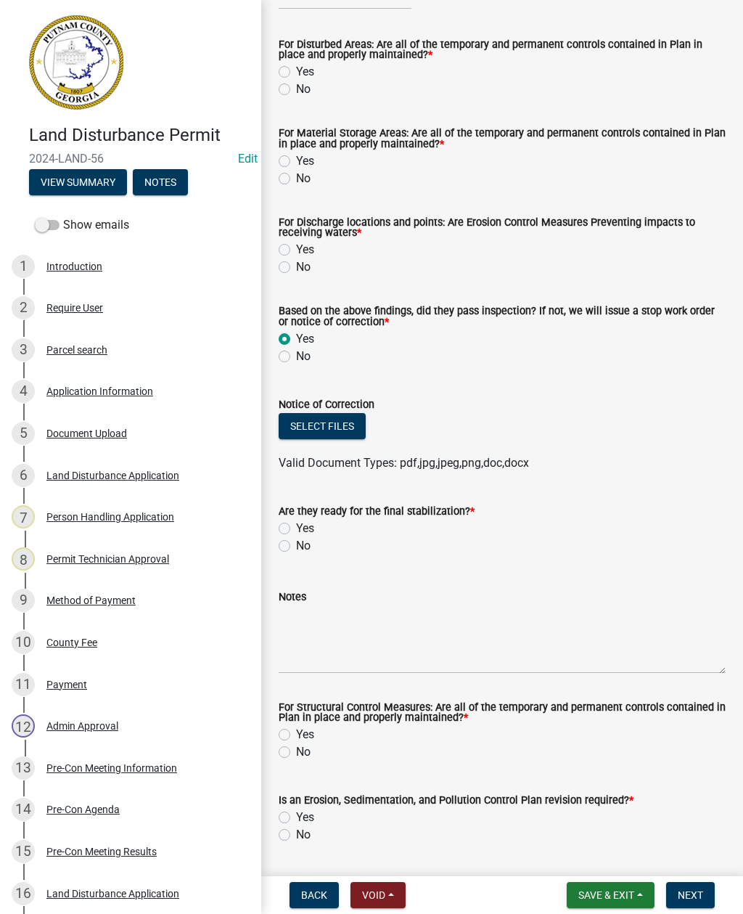
scroll to position [282, 0]
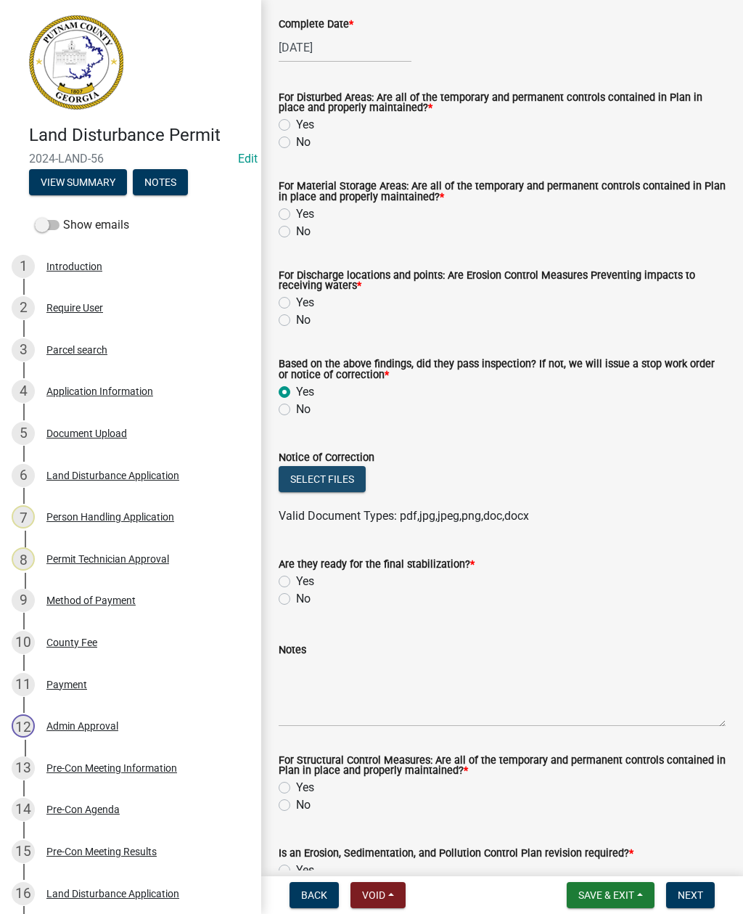
click at [316, 475] on button "Select files" at bounding box center [322, 479] width 87 height 26
click at [324, 480] on button "Select files" at bounding box center [322, 479] width 87 height 26
click at [315, 478] on button "Select files" at bounding box center [322, 479] width 87 height 26
click at [335, 483] on button "Select files" at bounding box center [322, 479] width 87 height 26
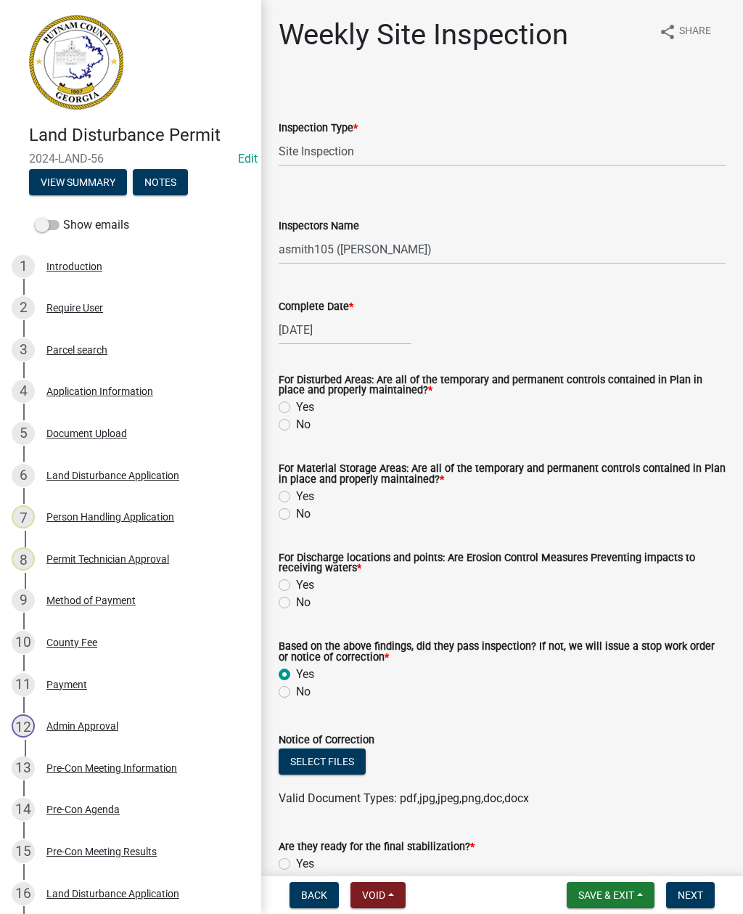
scroll to position [0, 0]
click at [296, 412] on label "Yes" at bounding box center [305, 406] width 18 height 17
click at [296, 408] on input "Yes" at bounding box center [300, 402] width 9 height 9
radio input "true"
click at [296, 496] on label "Yes" at bounding box center [305, 496] width 18 height 17
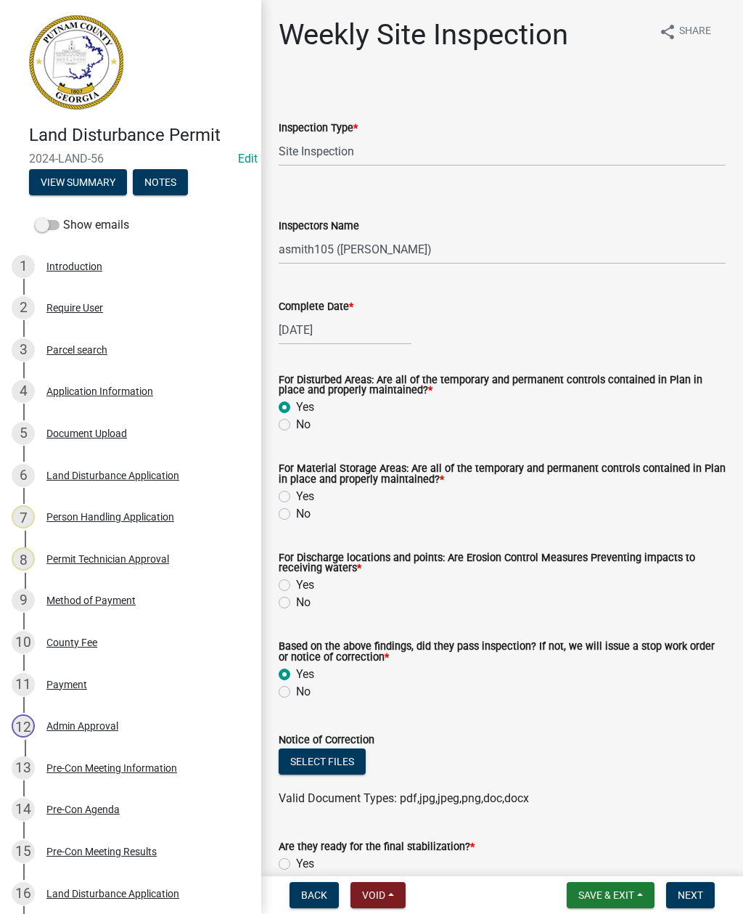
click at [296, 496] on input "Yes" at bounding box center [300, 492] width 9 height 9
radio input "true"
click at [296, 583] on label "Yes" at bounding box center [305, 584] width 18 height 17
click at [296, 583] on input "Yes" at bounding box center [300, 580] width 9 height 9
radio input "true"
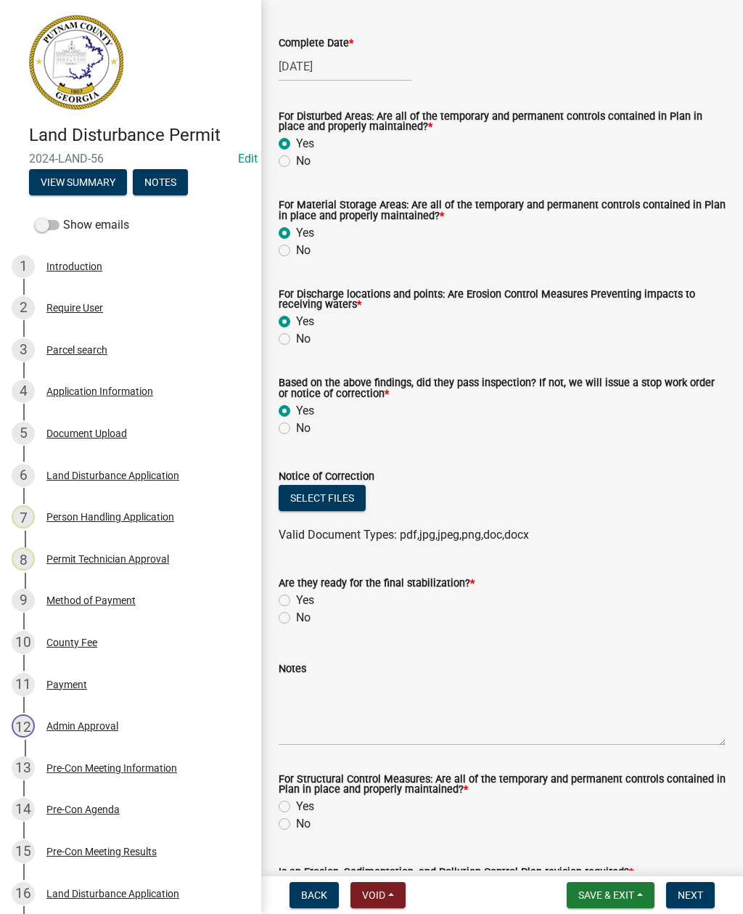
scroll to position [278, 0]
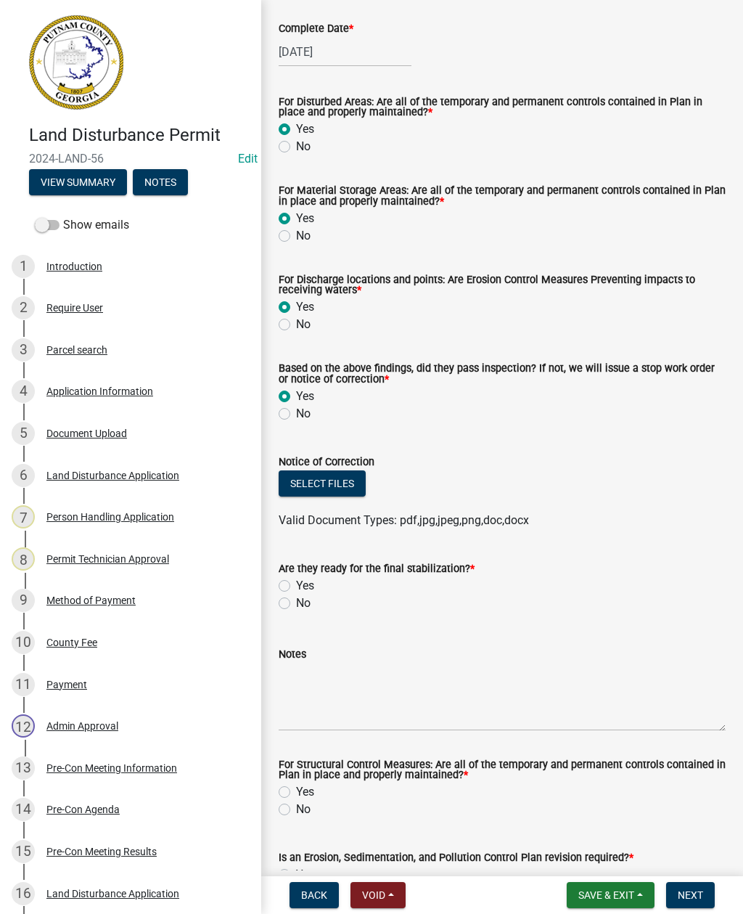
click at [320, 480] on button "Select files" at bounding box center [322, 483] width 87 height 26
click at [296, 608] on label "No" at bounding box center [303, 602] width 15 height 17
click at [296, 604] on input "No" at bounding box center [300, 598] width 9 height 9
radio input "true"
click at [336, 480] on button "Select files" at bounding box center [322, 483] width 87 height 26
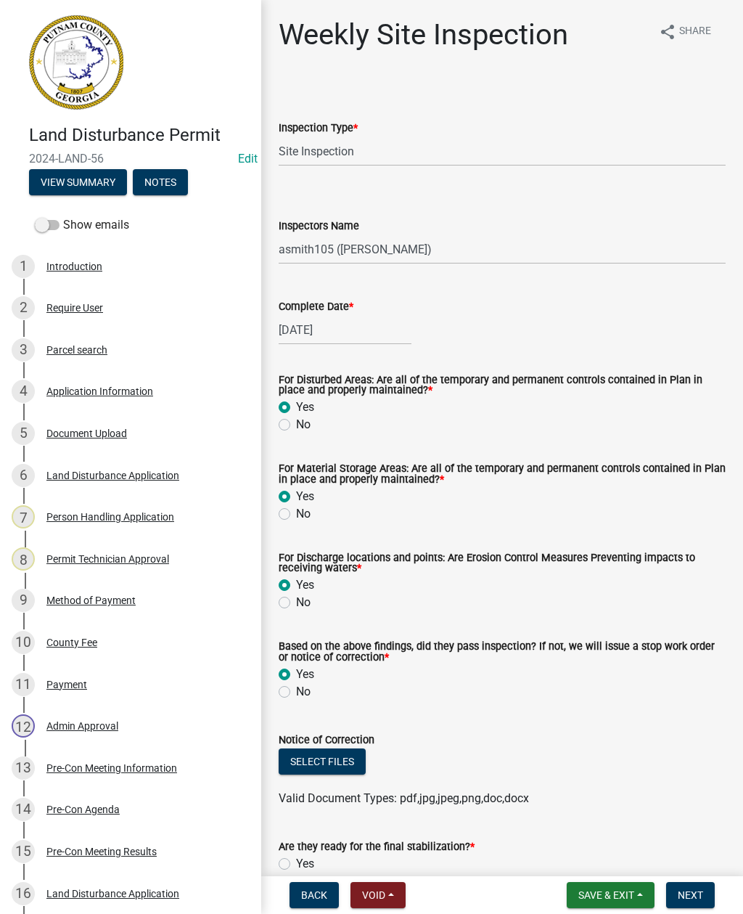
scroll to position [0, 0]
click at [310, 891] on span "Back" at bounding box center [314, 895] width 26 height 12
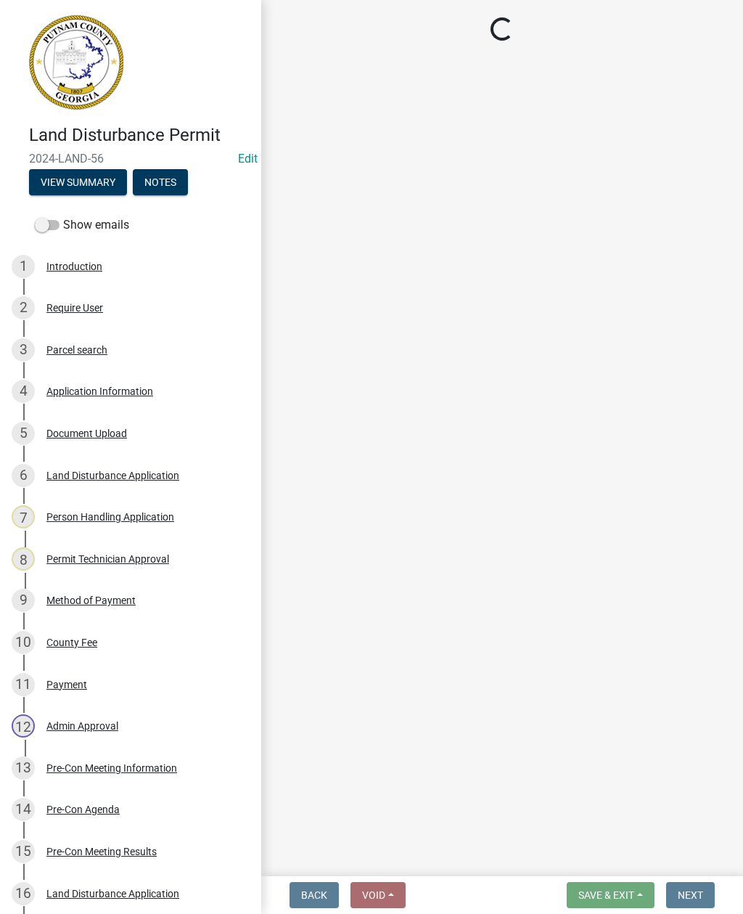
select select "93c72d9c-4ccd-4a4f-9c87-9d2cfc81a2e2"
select select "af3c6edf-34d7-49be-824e-99d5d0a3954f"
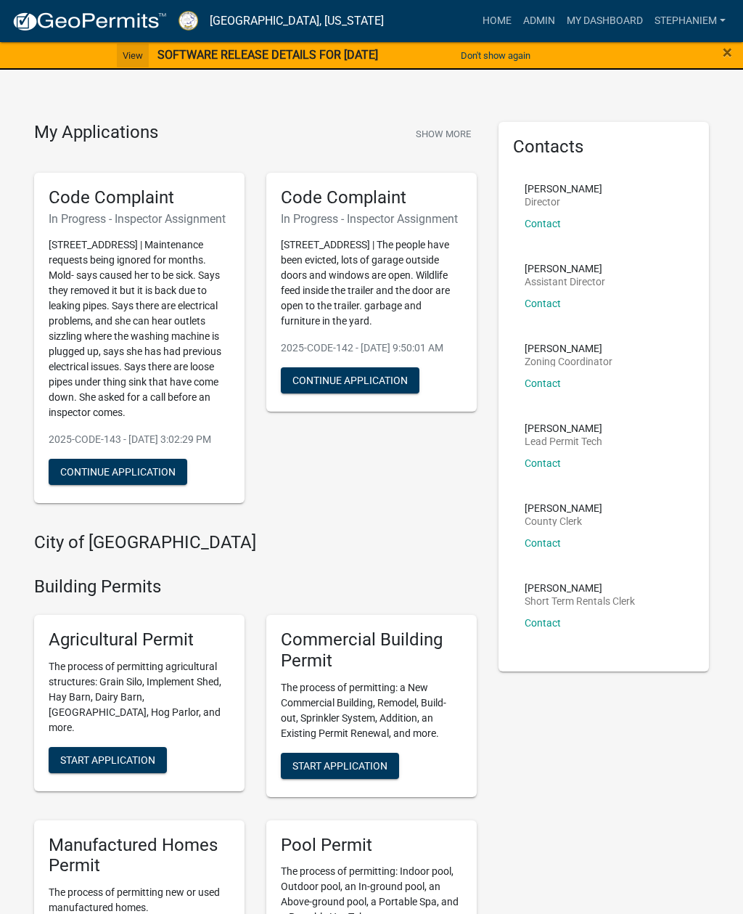
click at [117, 56] on link "View" at bounding box center [133, 56] width 32 height 24
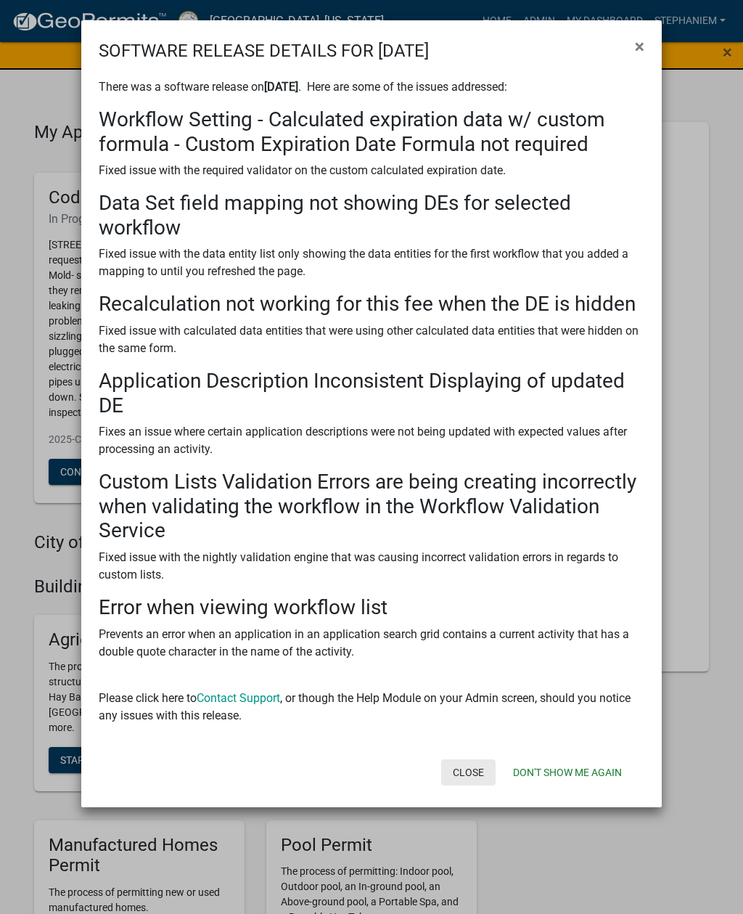
click at [469, 759] on button "Close" at bounding box center [468, 772] width 54 height 26
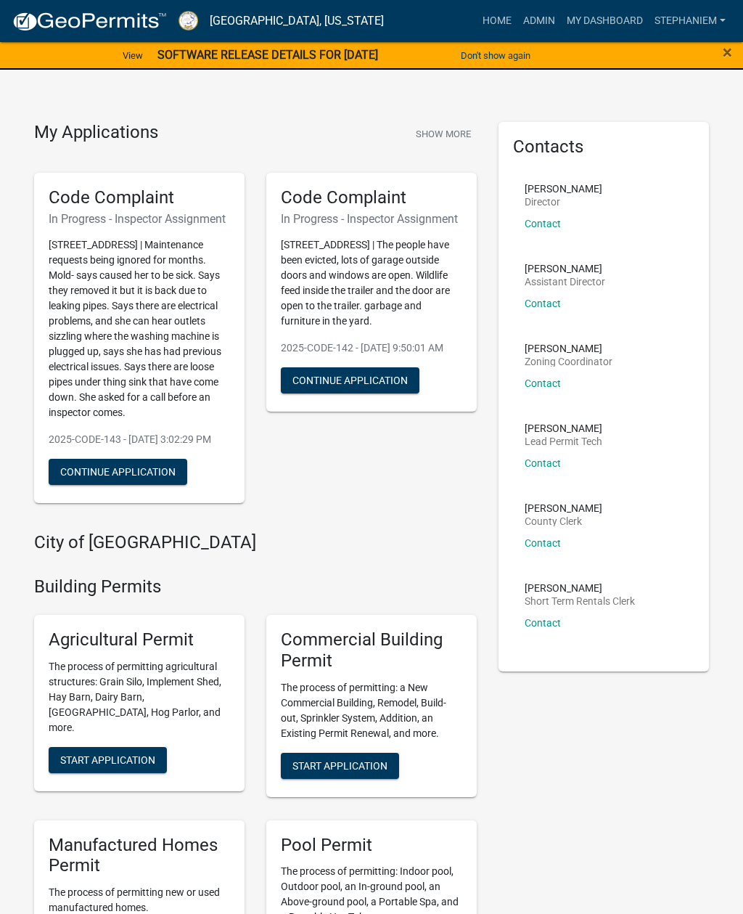
click at [731, 54] on span "×" at bounding box center [727, 52] width 9 height 20
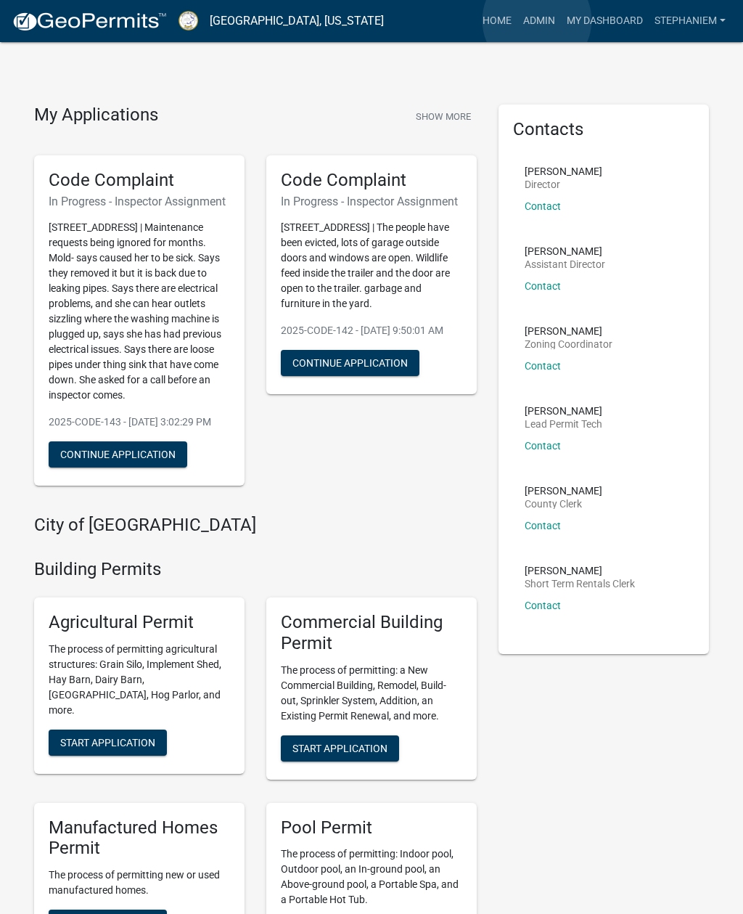
click at [537, 20] on link "Admin" at bounding box center [540, 21] width 44 height 28
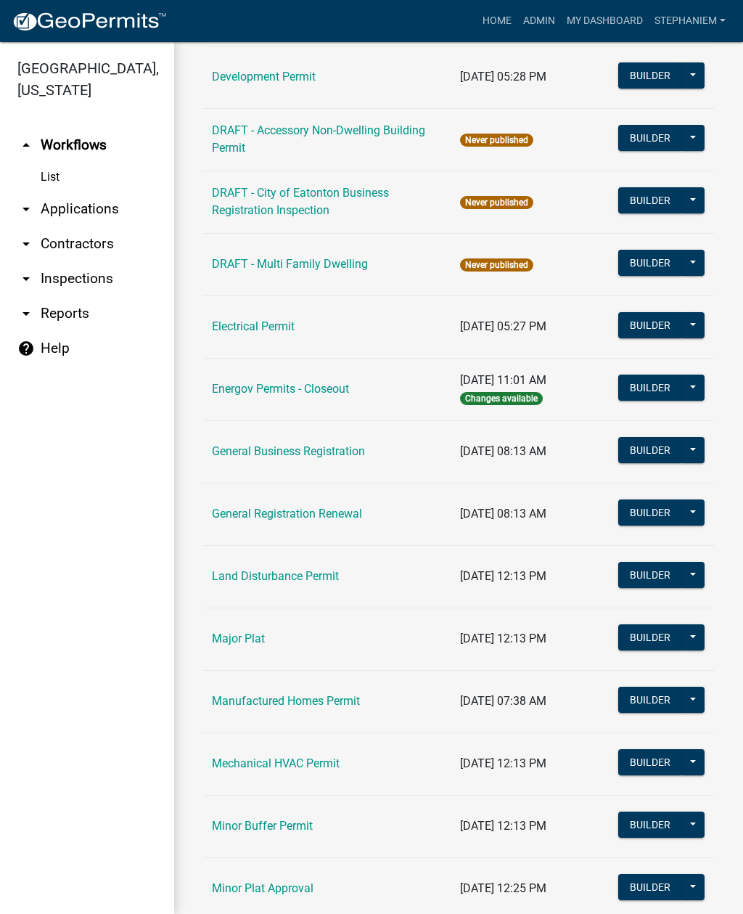
scroll to position [643, 0]
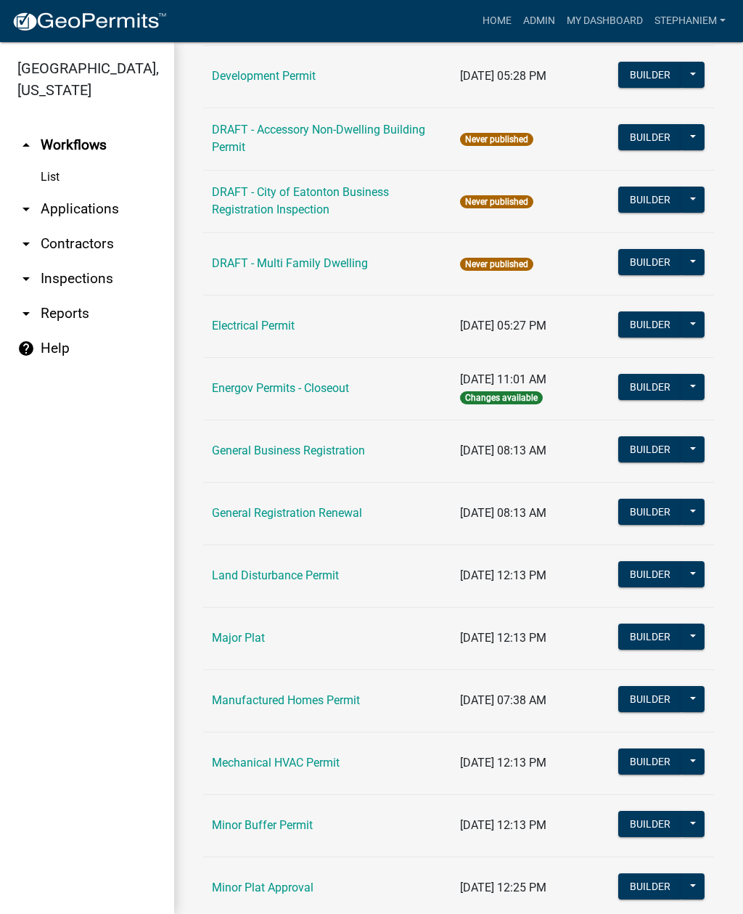
click at [303, 570] on link "Land Disturbance Permit" at bounding box center [275, 575] width 127 height 14
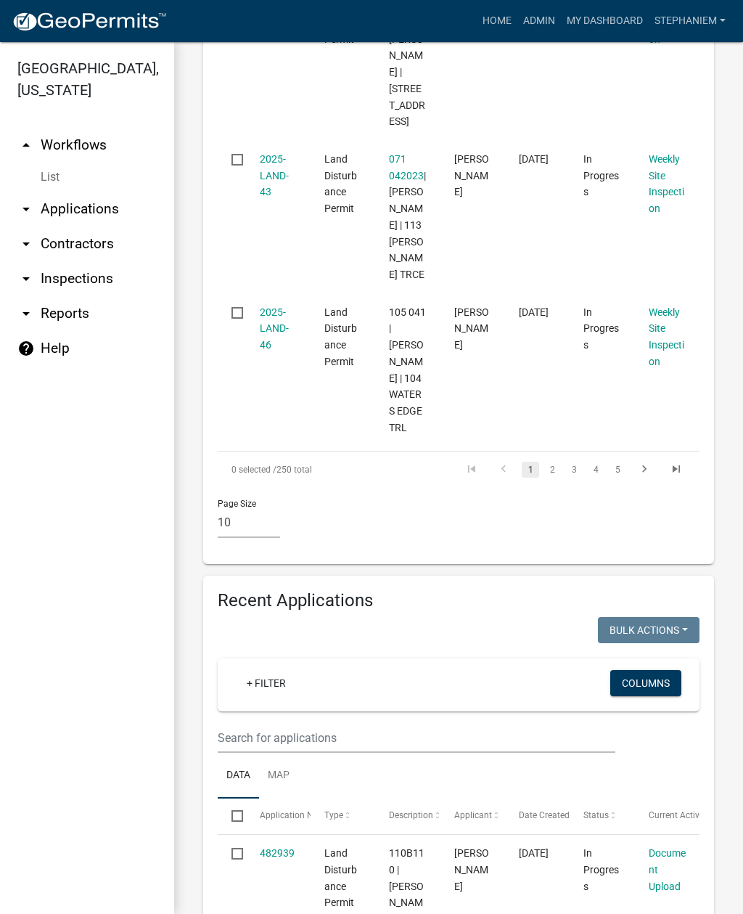
scroll to position [1925, 0]
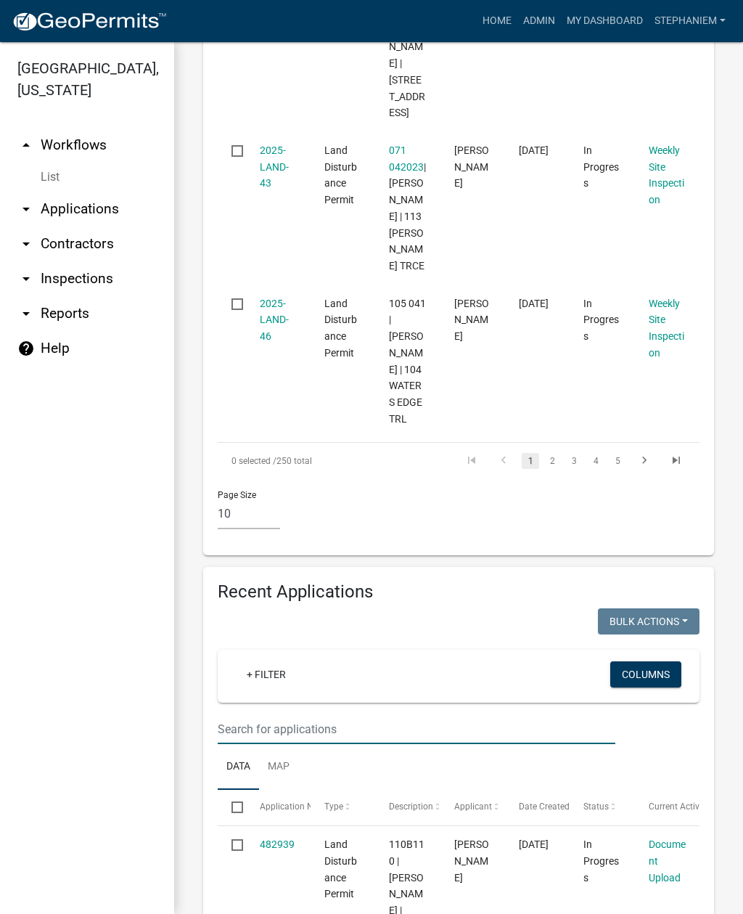
click at [392, 714] on input "text" at bounding box center [417, 729] width 398 height 30
click at [363, 714] on input "Land disturbance" at bounding box center [417, 729] width 398 height 30
click at [397, 714] on input "Land disturbance" at bounding box center [417, 729] width 398 height 30
type input "L"
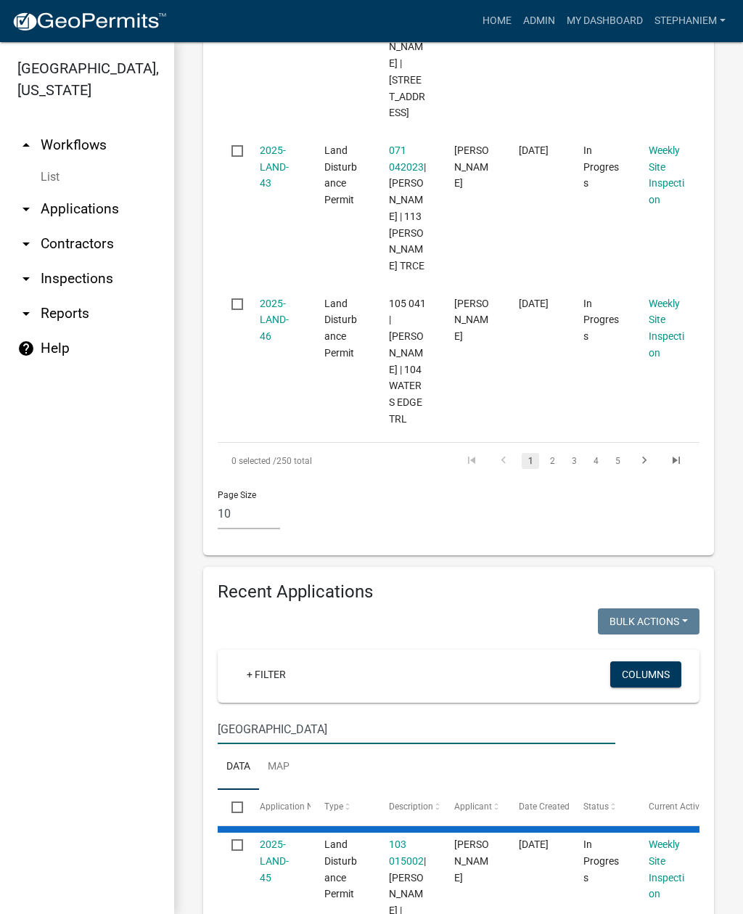
scroll to position [1809, 0]
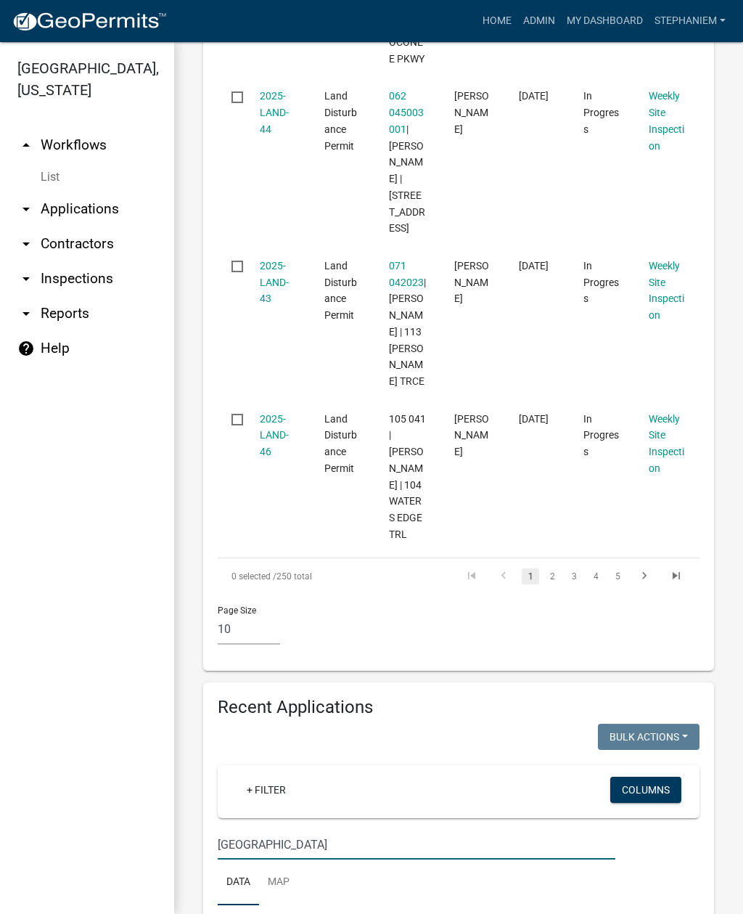
type input "[GEOGRAPHIC_DATA]"
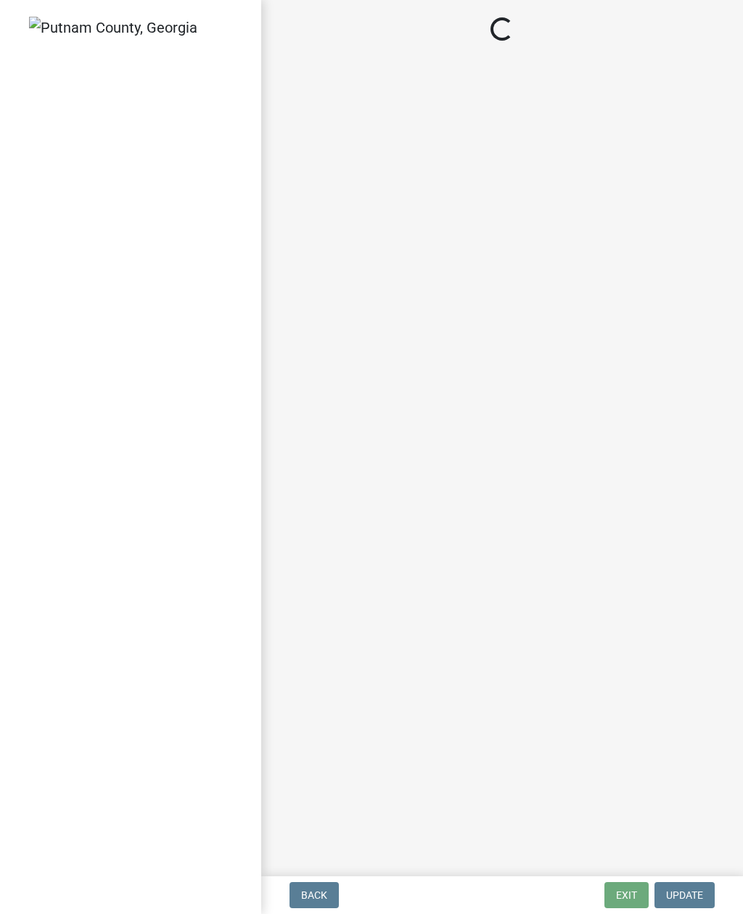
select select "93c72d9c-4ccd-4a4f-9c87-9d2cfc81a2e2"
select select "af3c6edf-34d7-49be-824e-99d5d0a3954f"
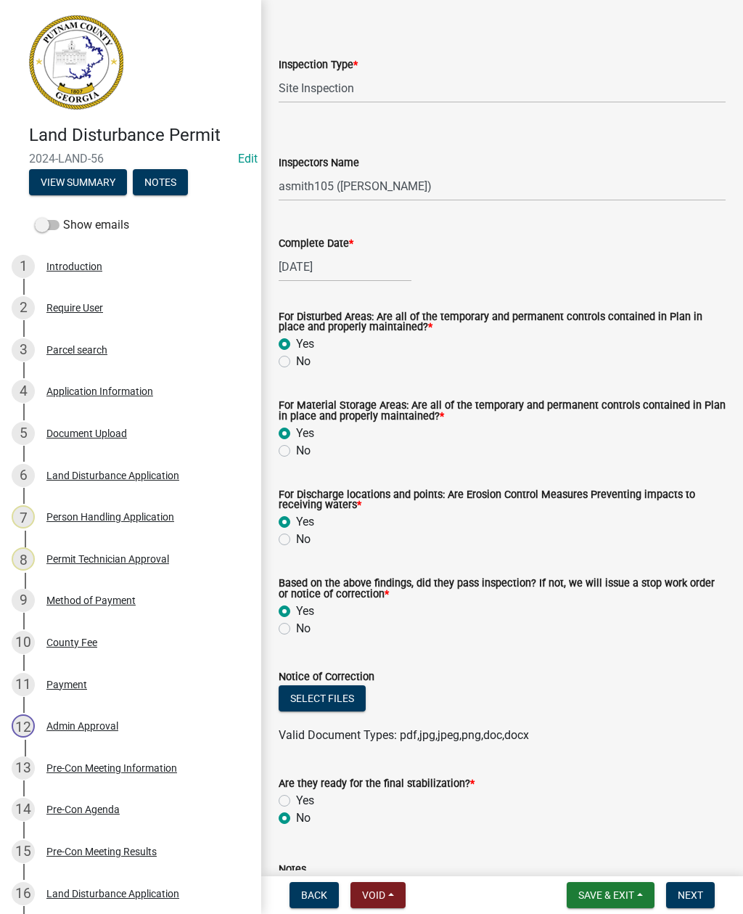
scroll to position [62, 0]
click at [324, 700] on button "Select files" at bounding box center [322, 699] width 87 height 26
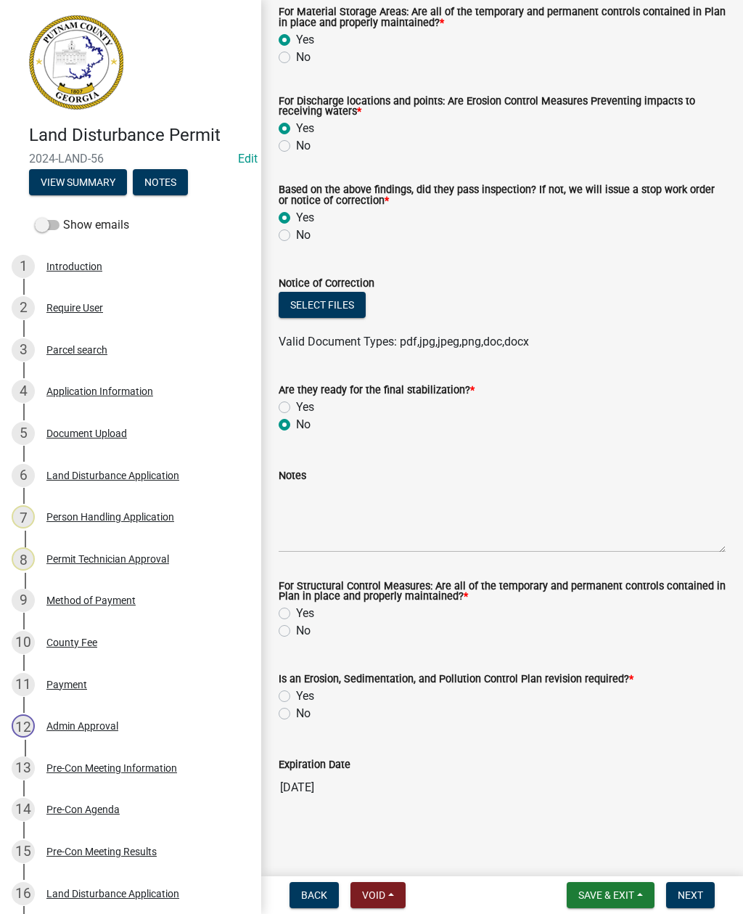
scroll to position [459, 0]
click at [296, 631] on label "No" at bounding box center [303, 630] width 15 height 17
click at [296, 631] on input "No" at bounding box center [300, 626] width 9 height 9
radio input "true"
click at [296, 719] on label "No" at bounding box center [303, 713] width 15 height 17
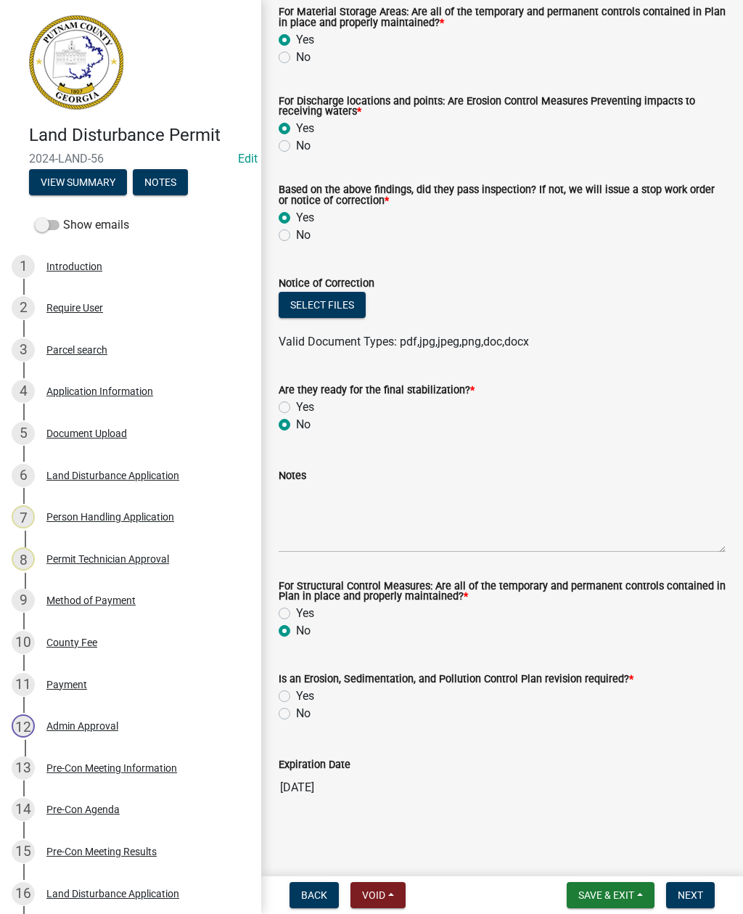
click at [296, 714] on input "No" at bounding box center [300, 709] width 9 height 9
radio input "true"
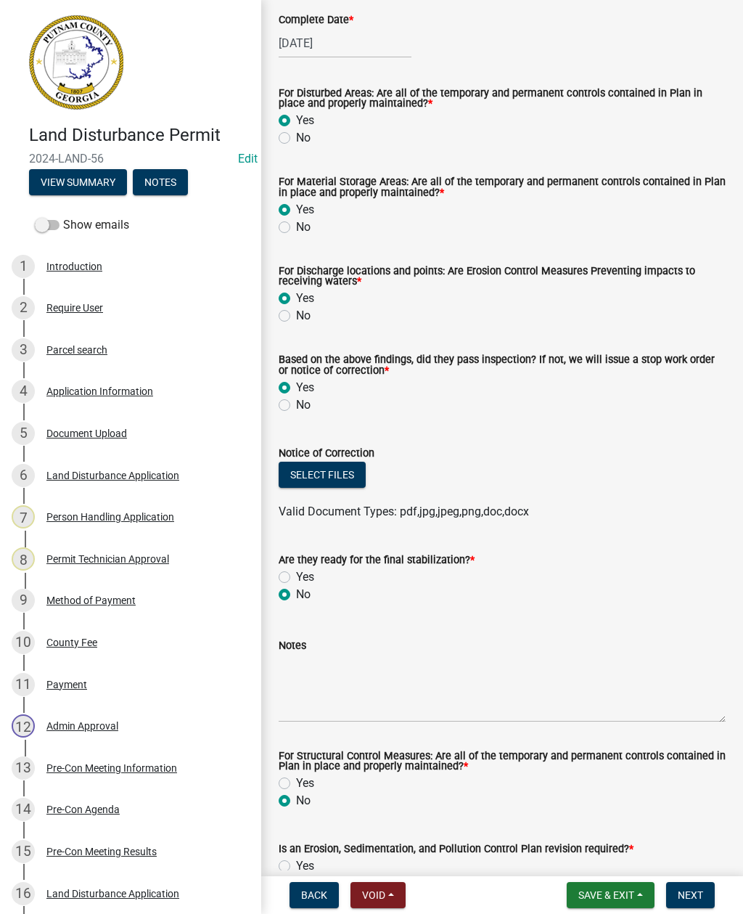
scroll to position [287, 0]
click at [608, 891] on span "Save & Exit" at bounding box center [606, 895] width 56 height 12
click at [571, 818] on button "Save" at bounding box center [597, 822] width 116 height 35
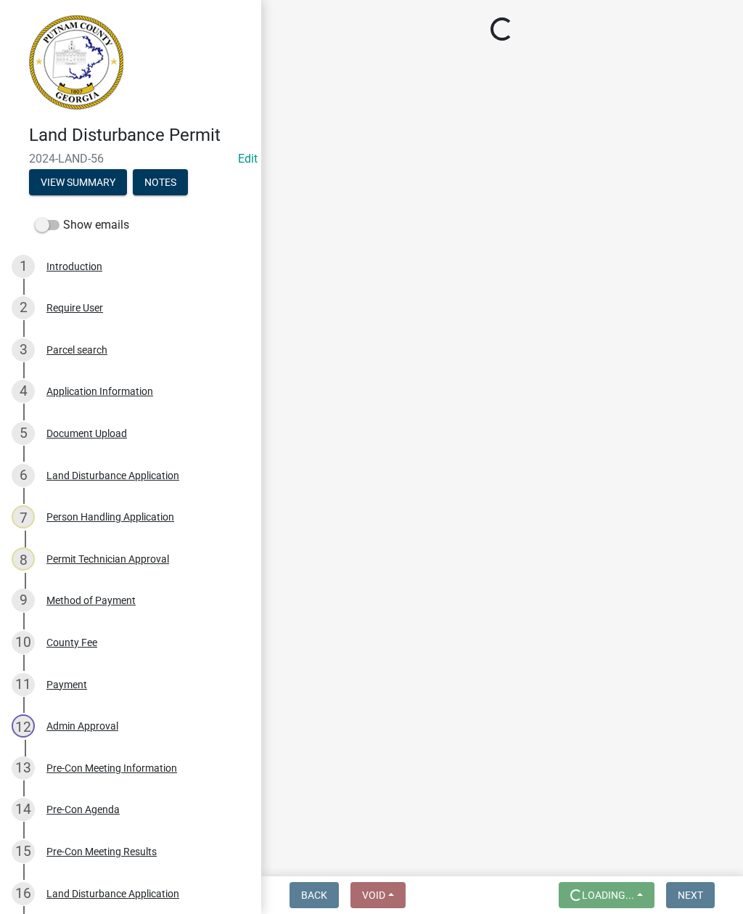
scroll to position [0, 0]
select select "93c72d9c-4ccd-4a4f-9c87-9d2cfc81a2e2"
select select "af3c6edf-34d7-49be-824e-99d5d0a3954f"
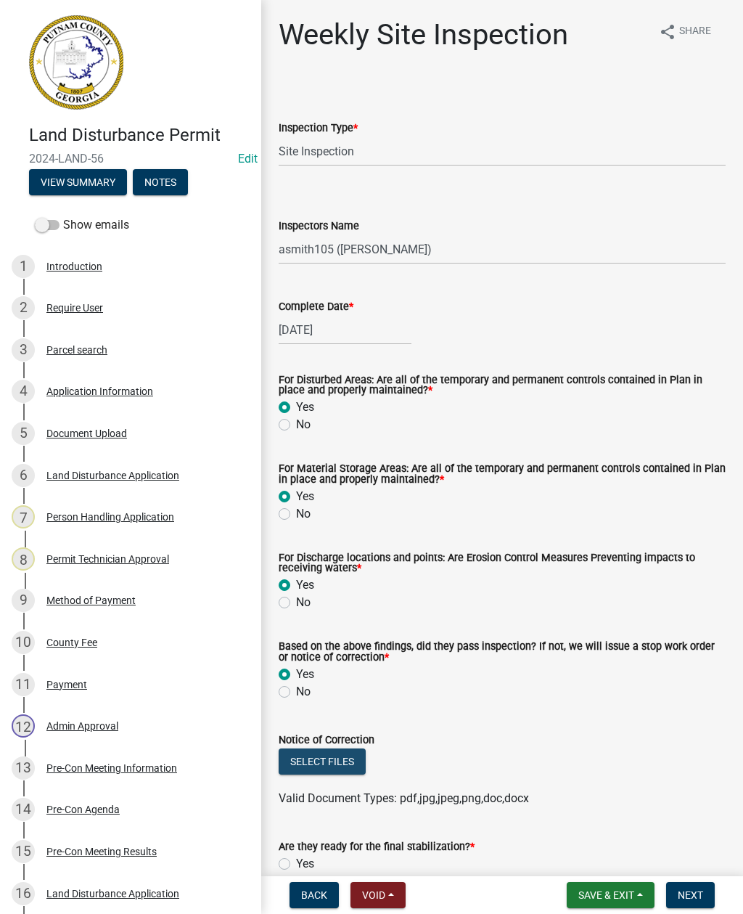
click at [318, 758] on button "Select files" at bounding box center [322, 761] width 87 height 26
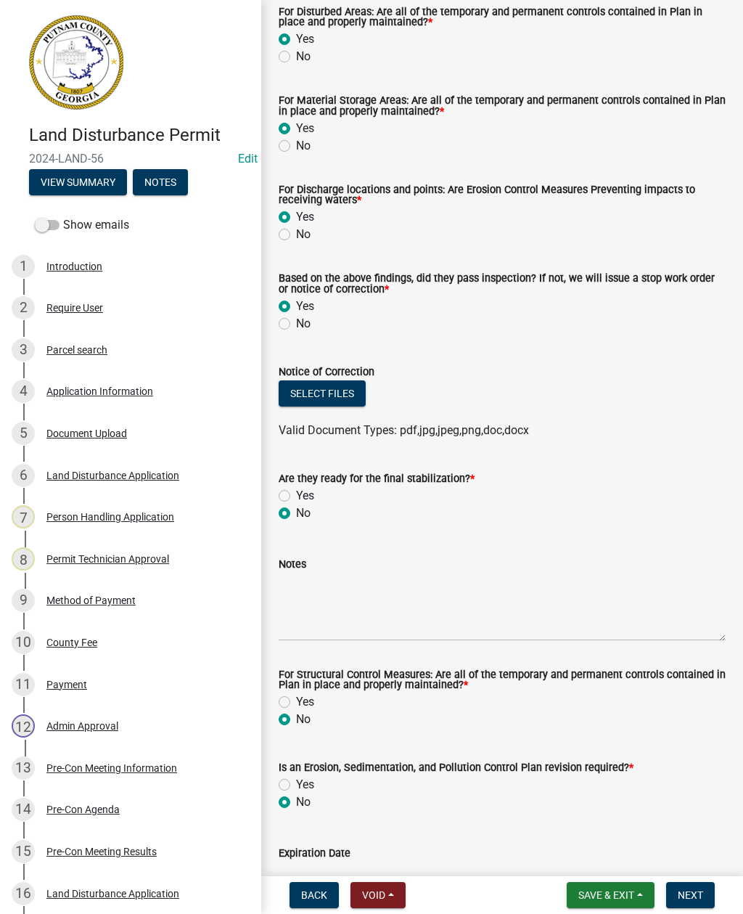
scroll to position [369, 0]
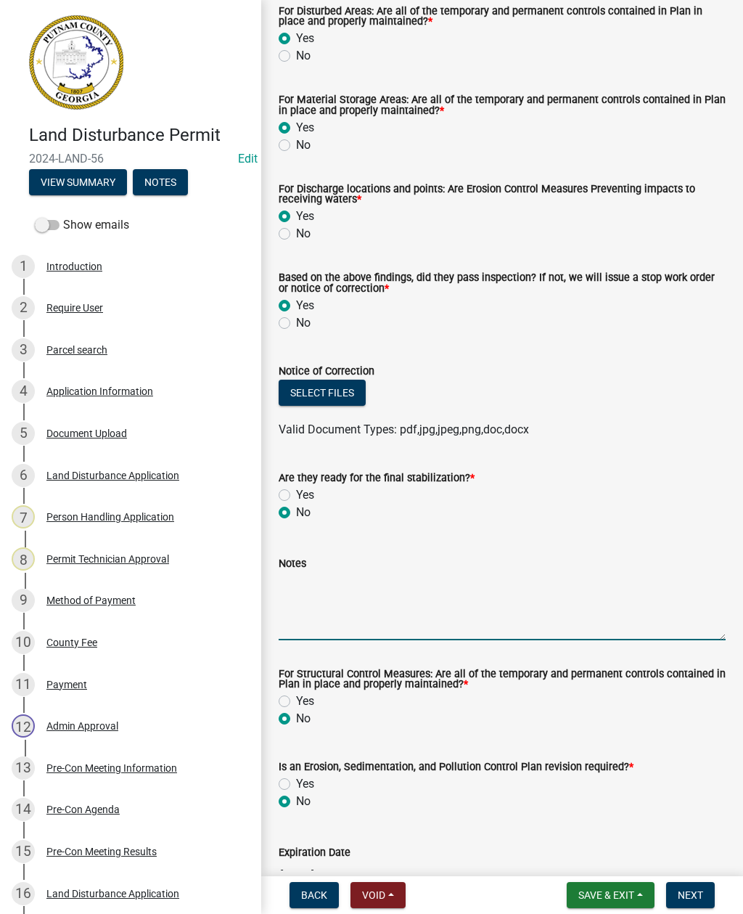
click at [348, 606] on textarea "Notes" at bounding box center [502, 606] width 447 height 68
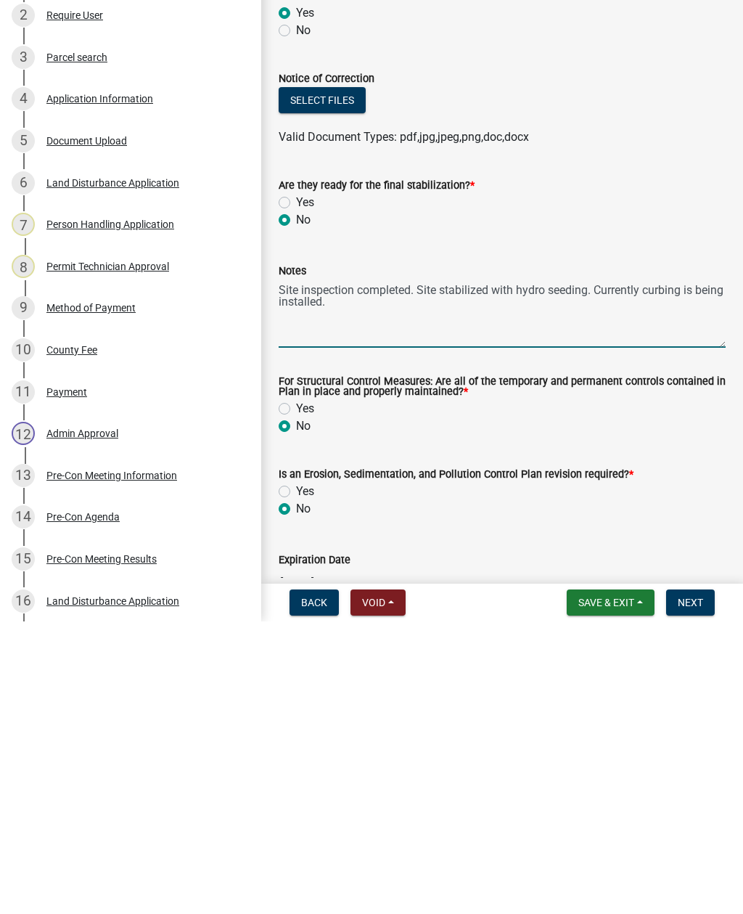
type textarea "Site inspection completed. Site stabilized with hydro seeding. Currently curbin…"
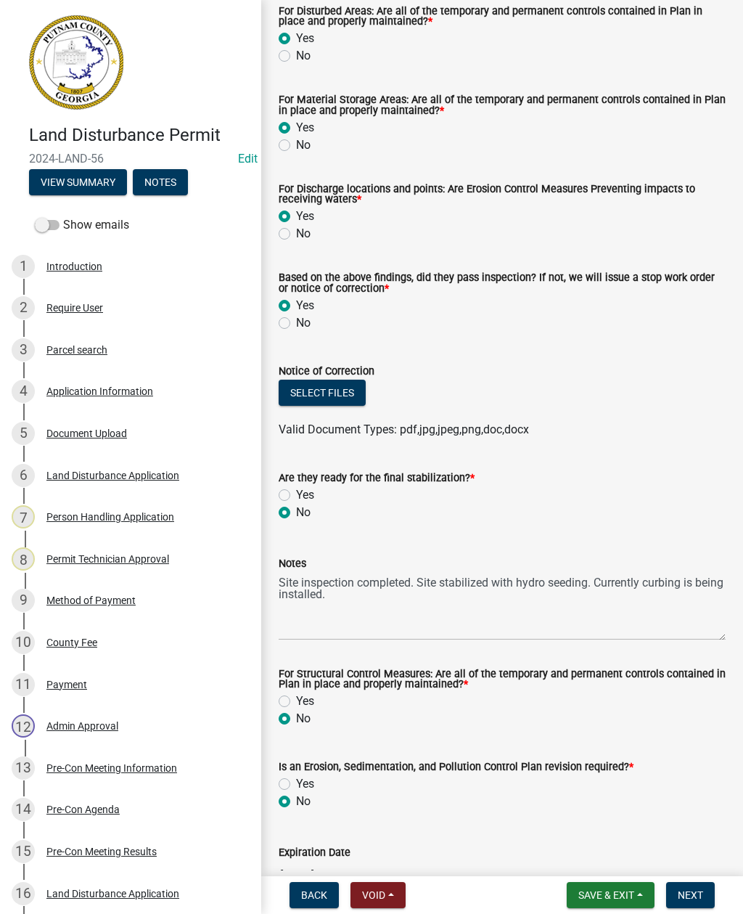
click at [707, 888] on button "Next" at bounding box center [690, 895] width 49 height 26
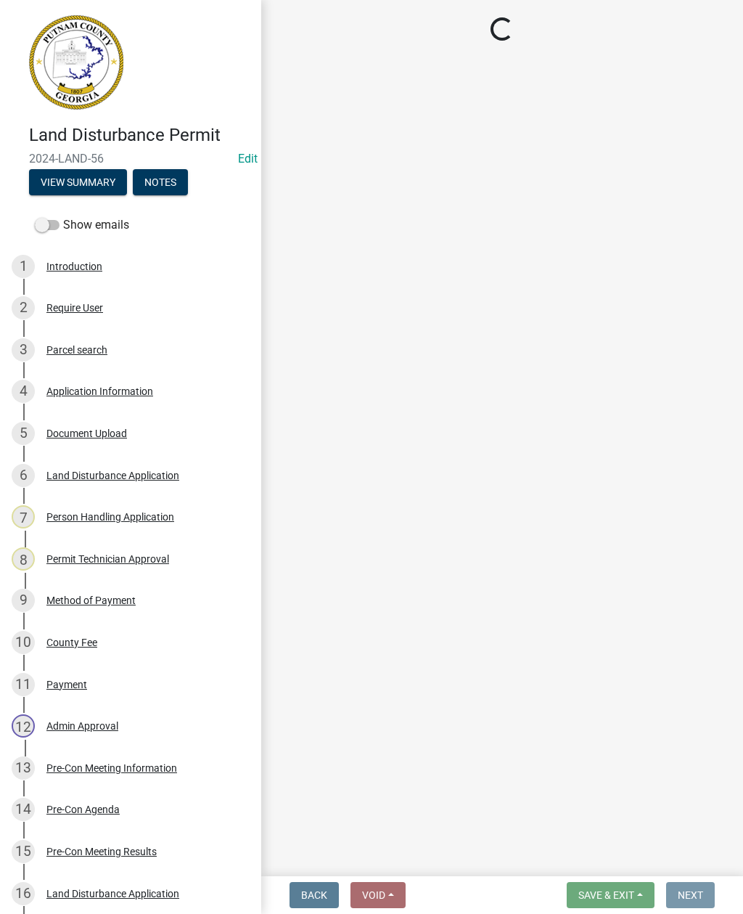
scroll to position [0, 0]
select select "af3c6edf-34d7-49be-824e-99d5d0a3954f"
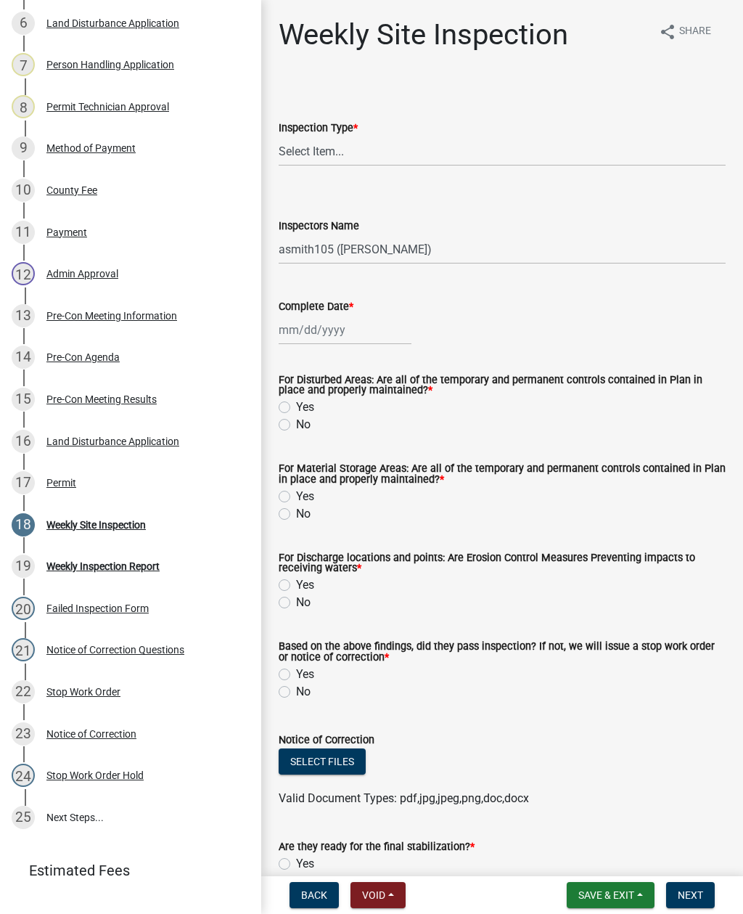
scroll to position [454, 0]
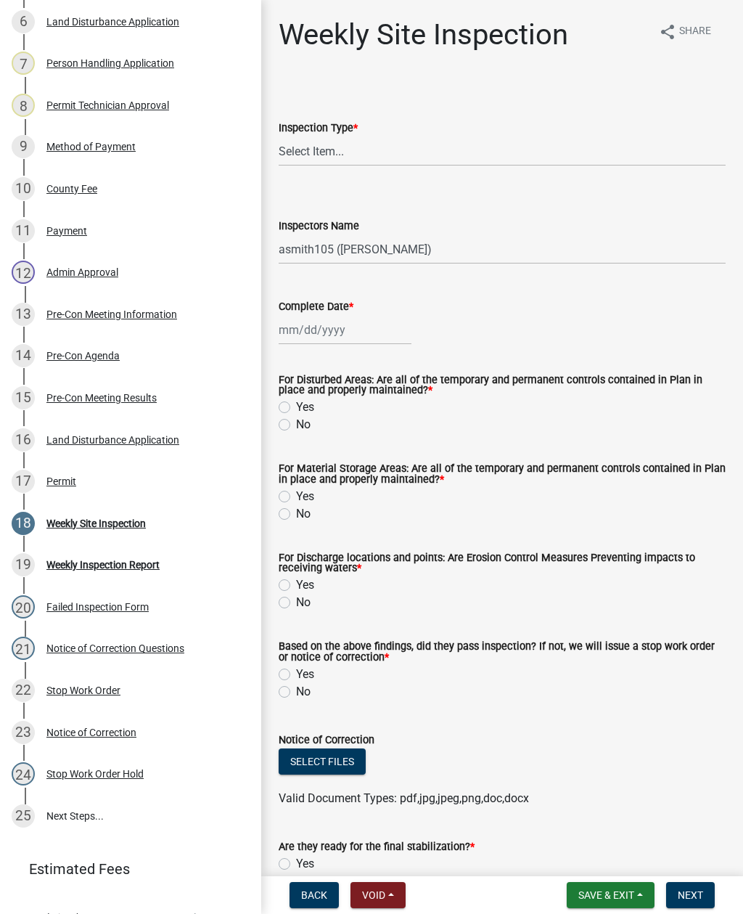
click at [315, 763] on button "Select files" at bounding box center [322, 761] width 87 height 26
click at [332, 752] on button "Select files" at bounding box center [322, 761] width 87 height 26
